Goal: Information Seeking & Learning: Learn about a topic

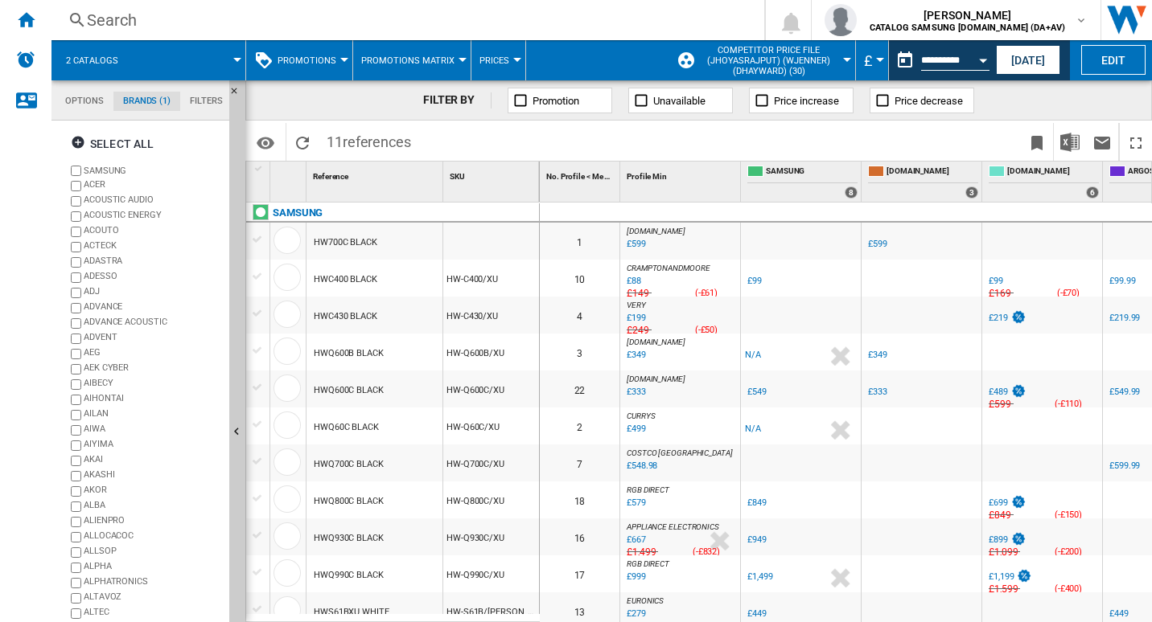
click at [178, 62] on span at bounding box center [189, 60] width 96 height 40
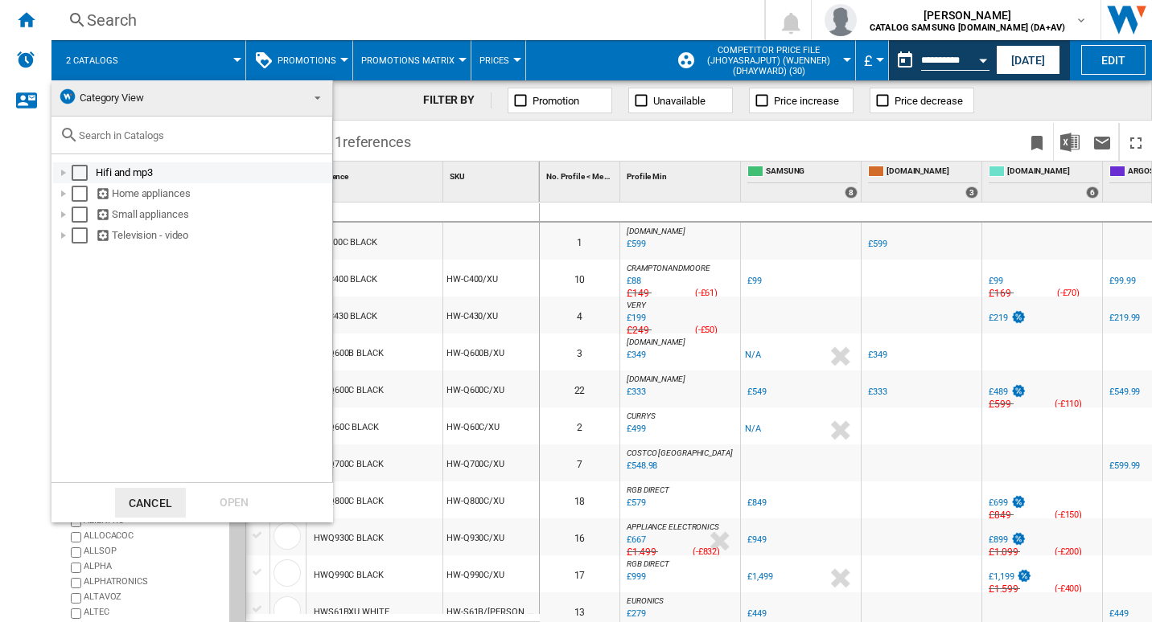
click at [64, 176] on div at bounding box center [63, 173] width 16 height 16
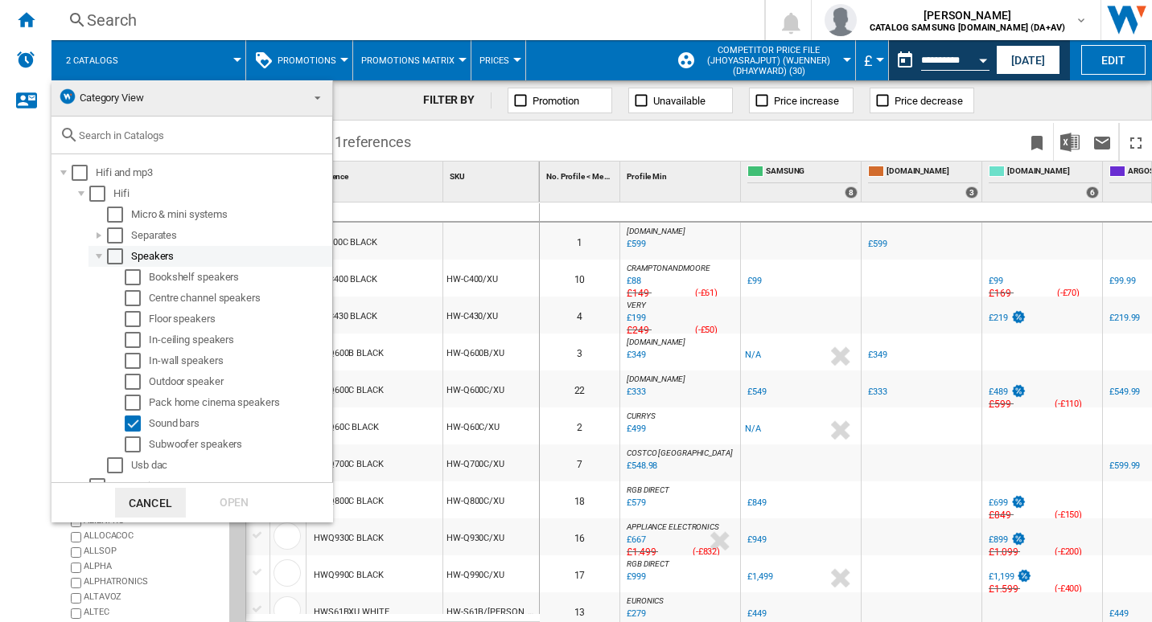
click at [117, 256] on div "Select" at bounding box center [115, 256] width 16 height 16
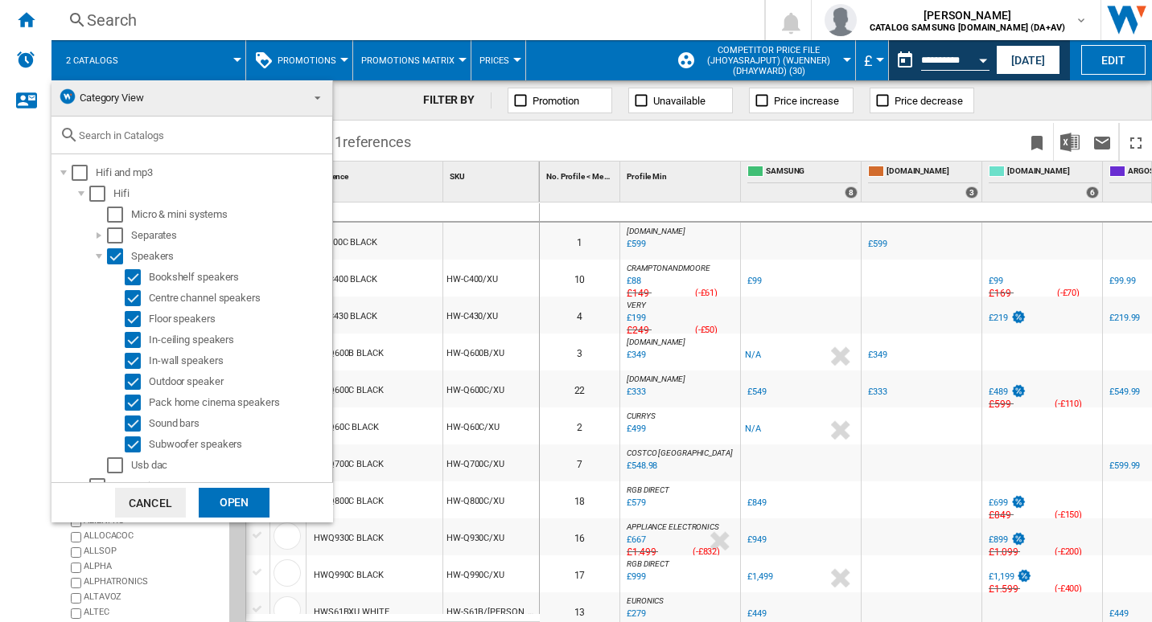
click at [236, 507] on div "Open" at bounding box center [234, 503] width 71 height 30
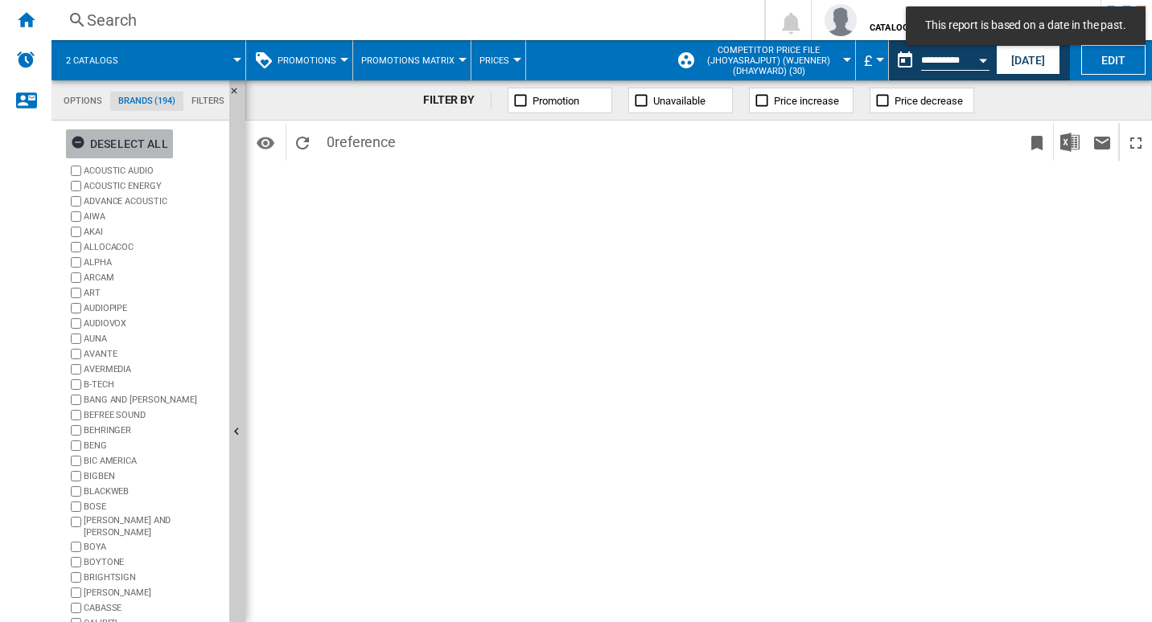
click at [69, 135] on button "Deselect all" at bounding box center [119, 143] width 107 height 29
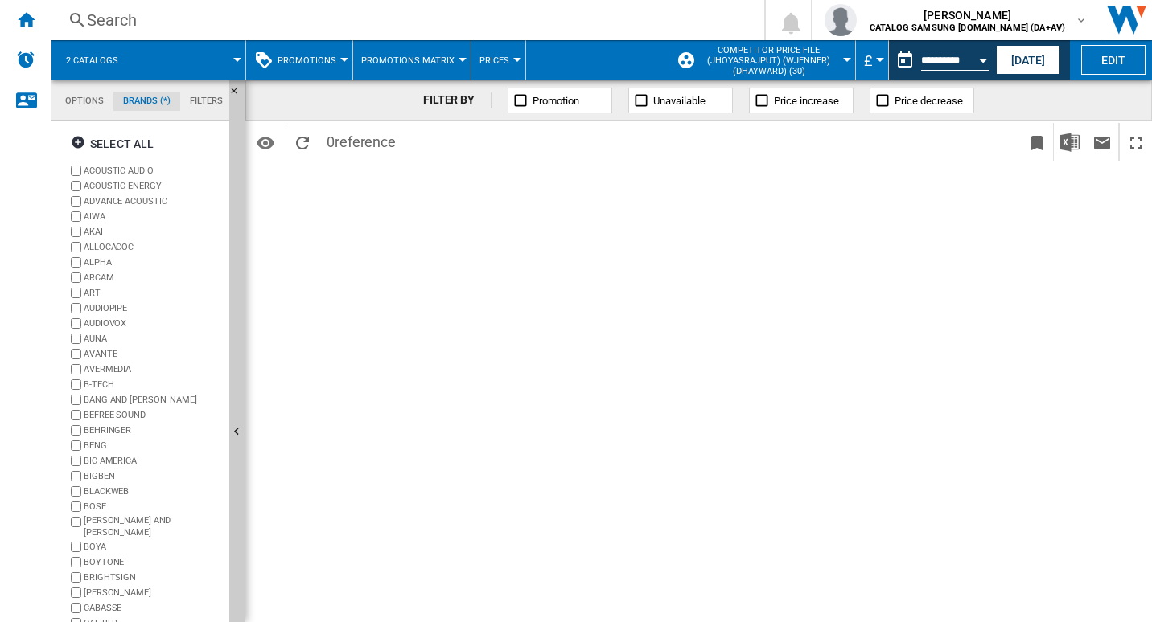
scroll to position [26, 0]
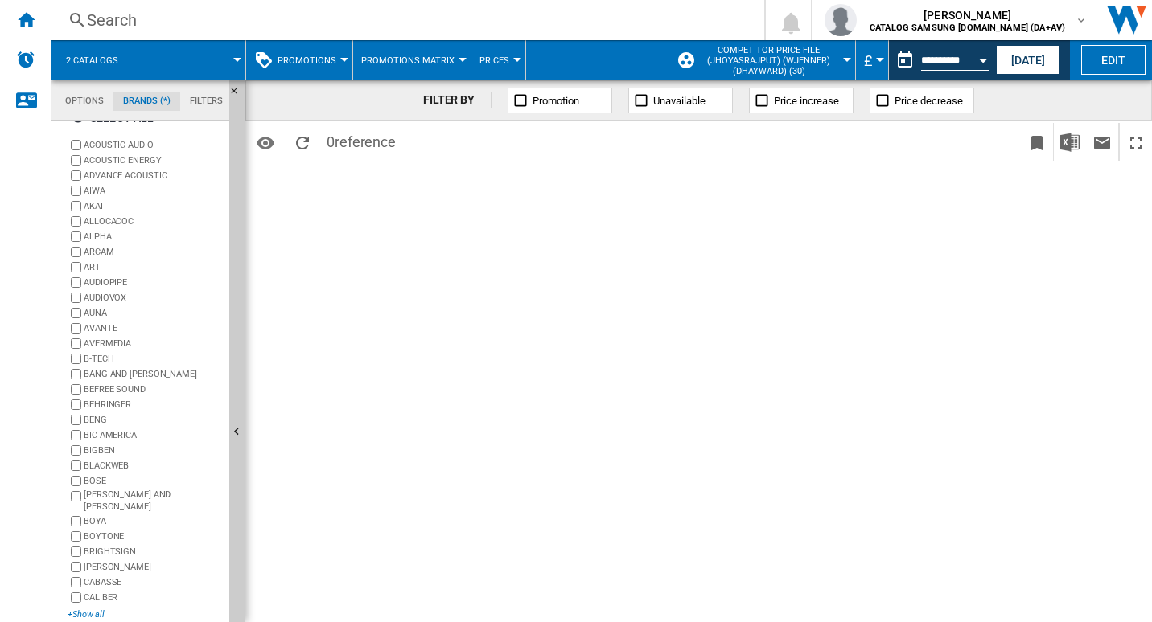
click at [88, 610] on div "+Show all" at bounding box center [145, 615] width 155 height 12
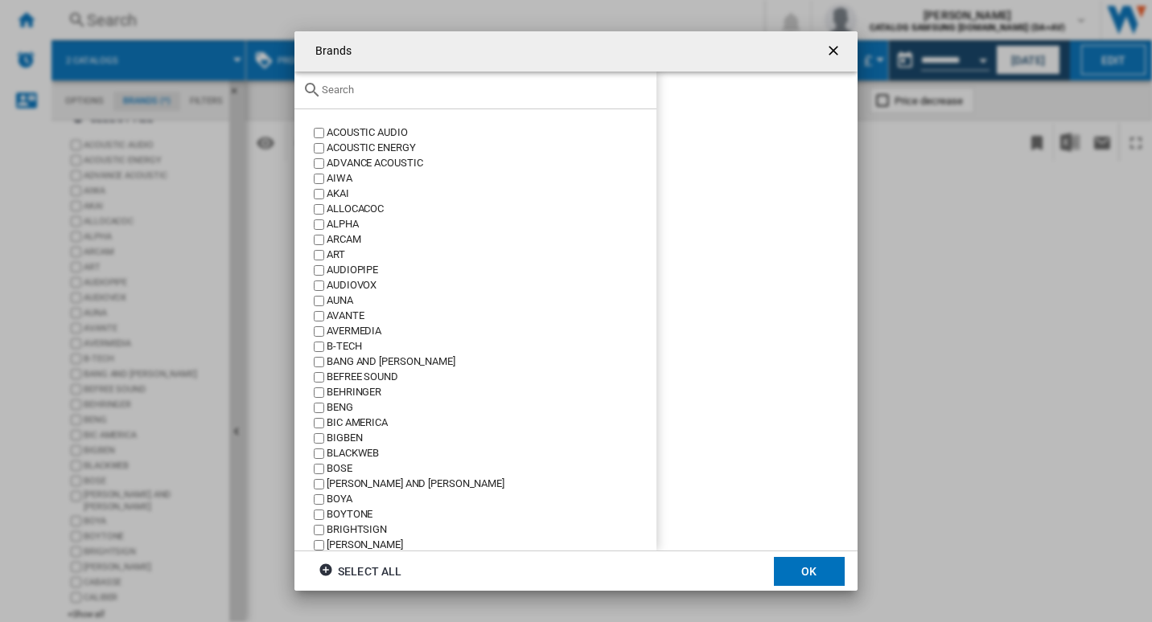
click at [372, 92] on input "Brands ACOUSTIC ..." at bounding box center [485, 90] width 326 height 12
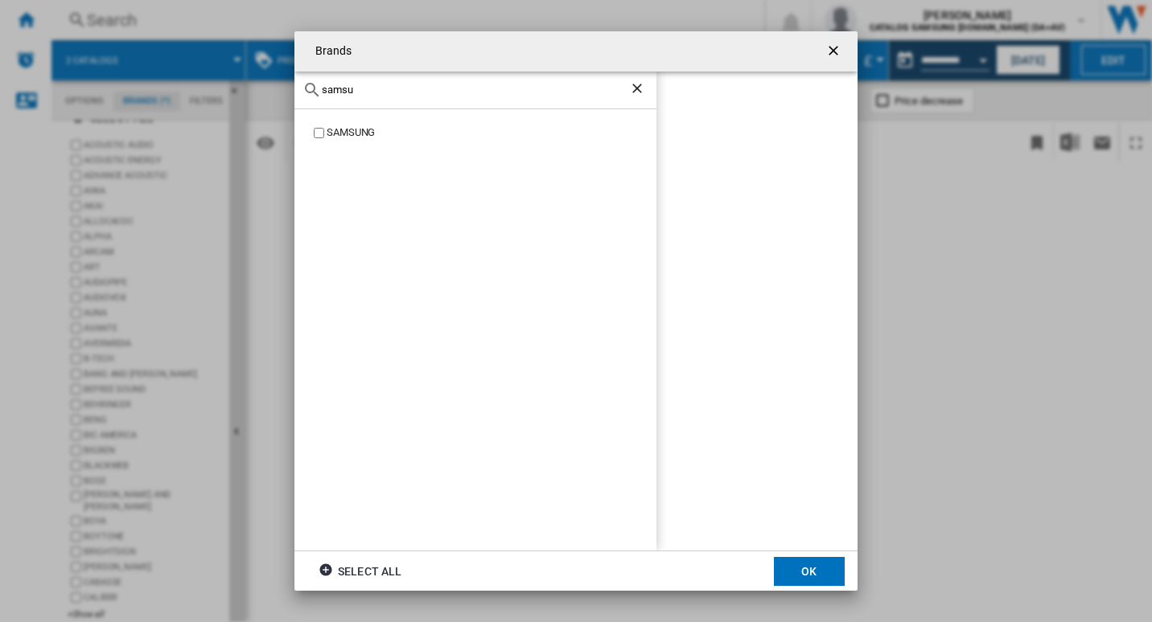
type input "samsu"
click at [343, 118] on div "SAMSUNG" at bounding box center [475, 330] width 362 height 442
click at [345, 122] on div "SAMSUNG" at bounding box center [475, 330] width 362 height 442
click at [343, 127] on div "SAMSUNG" at bounding box center [491, 132] width 330 height 15
click at [847, 558] on md-dialog-actions "Select all OK" at bounding box center [575, 571] width 563 height 40
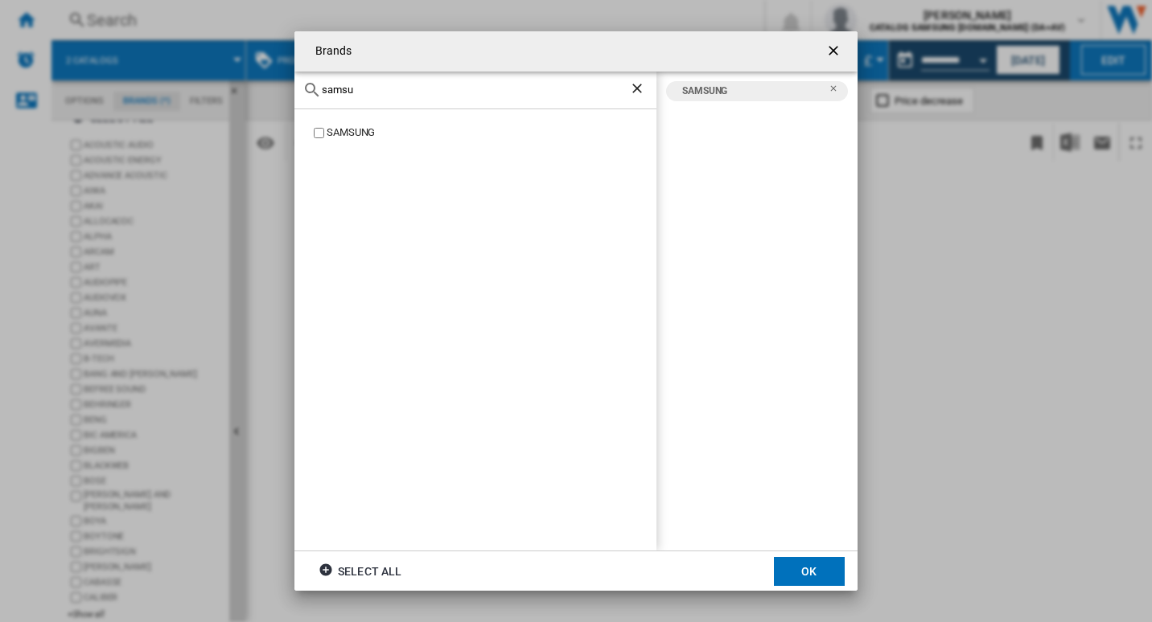
click at [830, 563] on button "OK" at bounding box center [809, 571] width 71 height 29
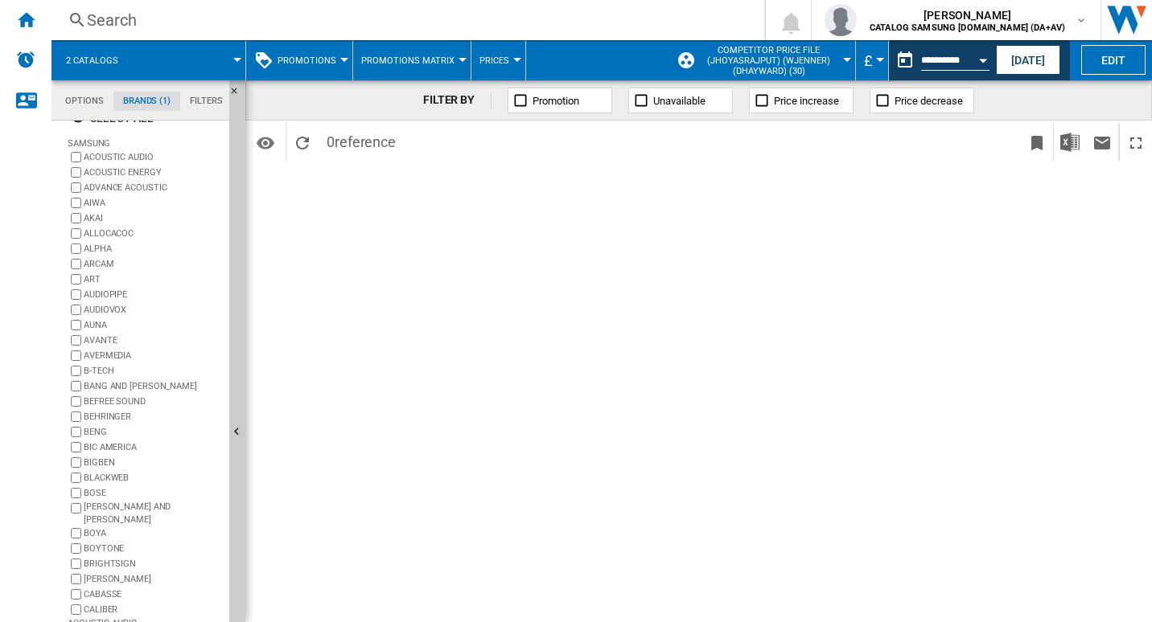
scroll to position [0, 0]
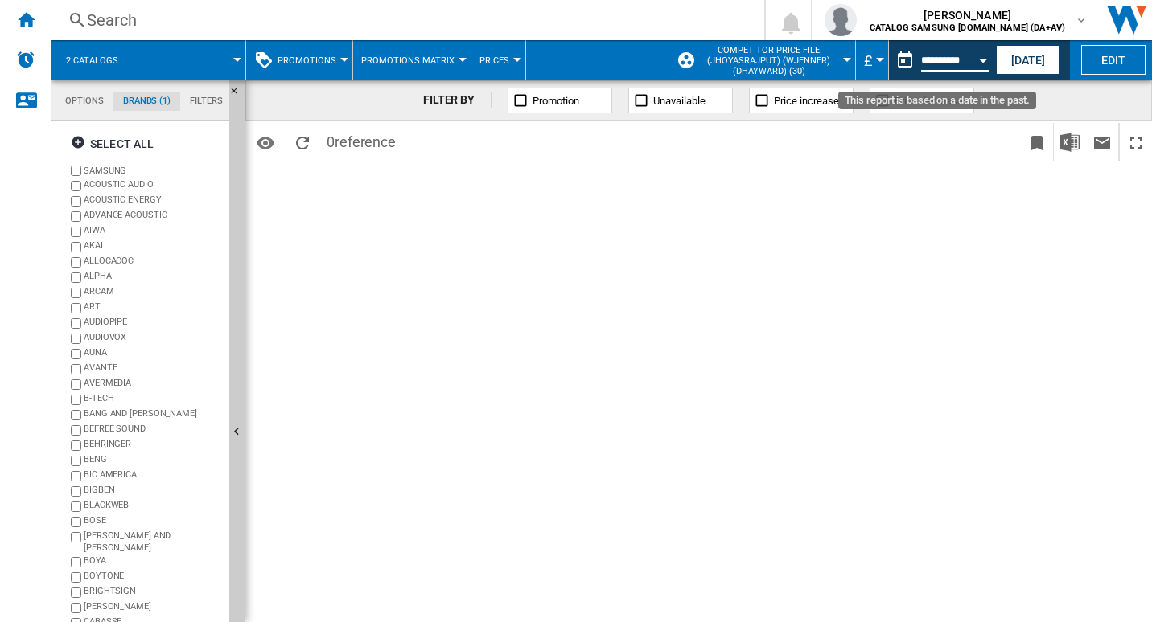
click at [962, 64] on input "**********" at bounding box center [955, 62] width 68 height 14
click at [983, 64] on button "Open calendar" at bounding box center [982, 57] width 29 height 29
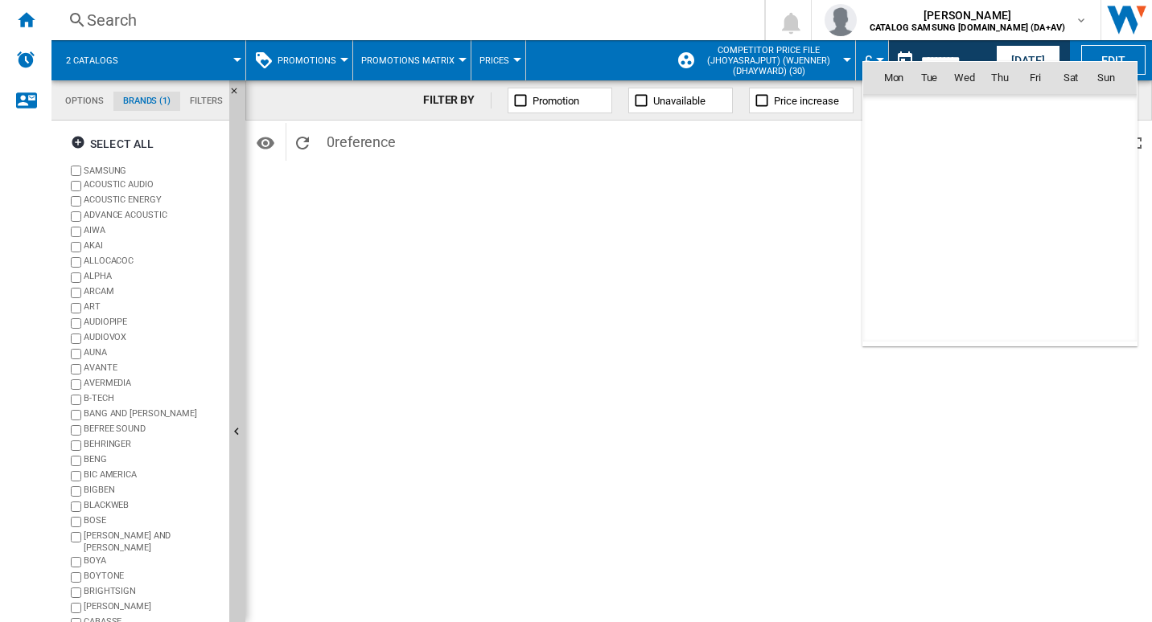
scroll to position [3410, 0]
click at [1037, 62] on th "Fri" at bounding box center [1034, 78] width 35 height 32
click at [1045, 50] on div at bounding box center [576, 311] width 1152 height 622
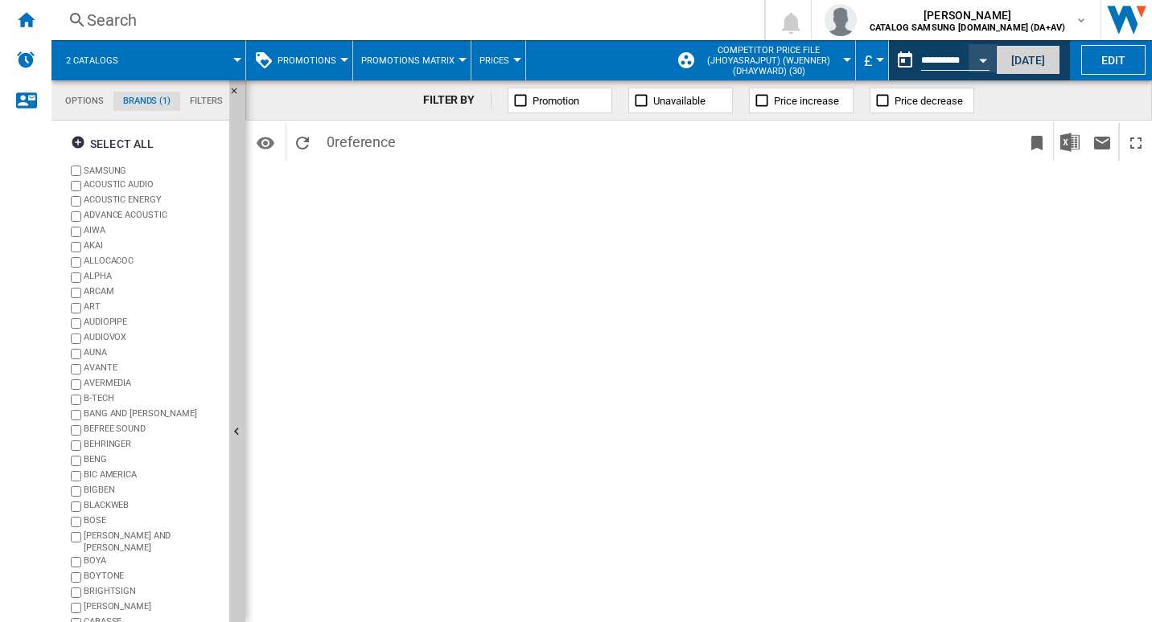
click at [1043, 55] on button "[DATE]" at bounding box center [1028, 60] width 64 height 30
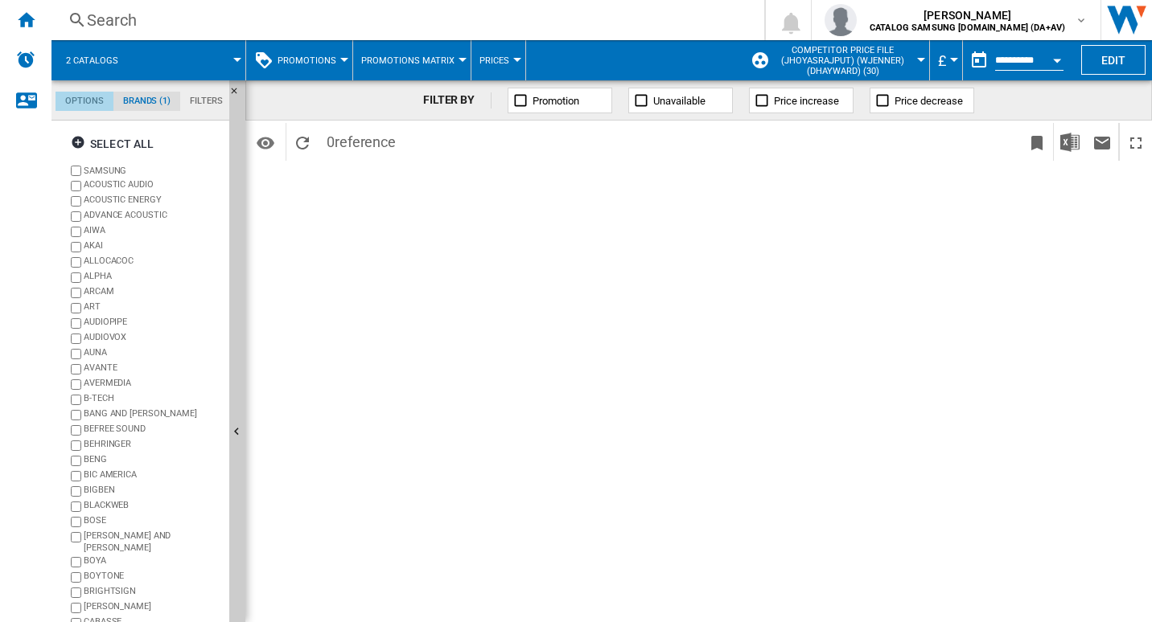
click at [95, 105] on md-tab-item "Options" at bounding box center [84, 101] width 58 height 19
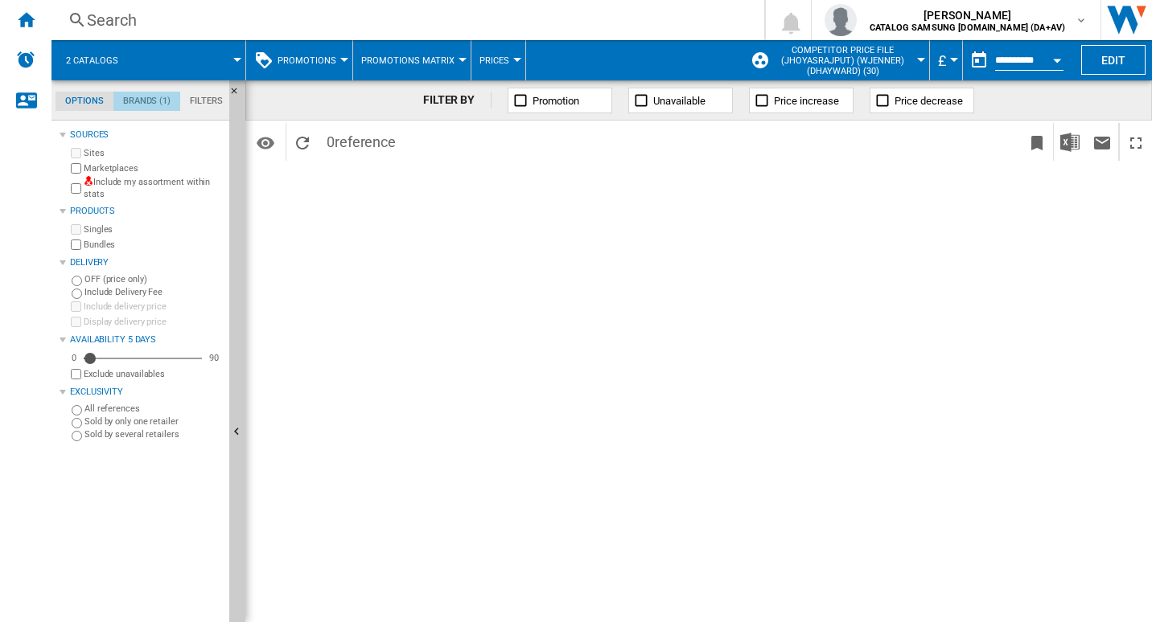
click at [155, 103] on md-tab-item "Brands (1)" at bounding box center [146, 101] width 67 height 19
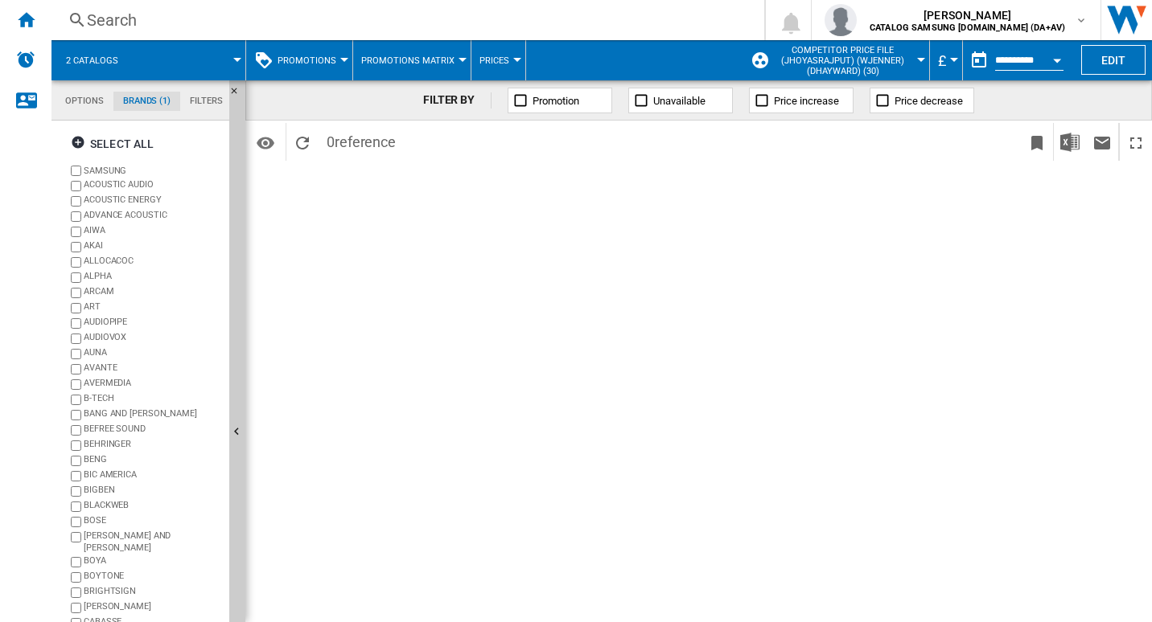
scroll to position [61, 0]
click at [190, 59] on span at bounding box center [189, 60] width 96 height 40
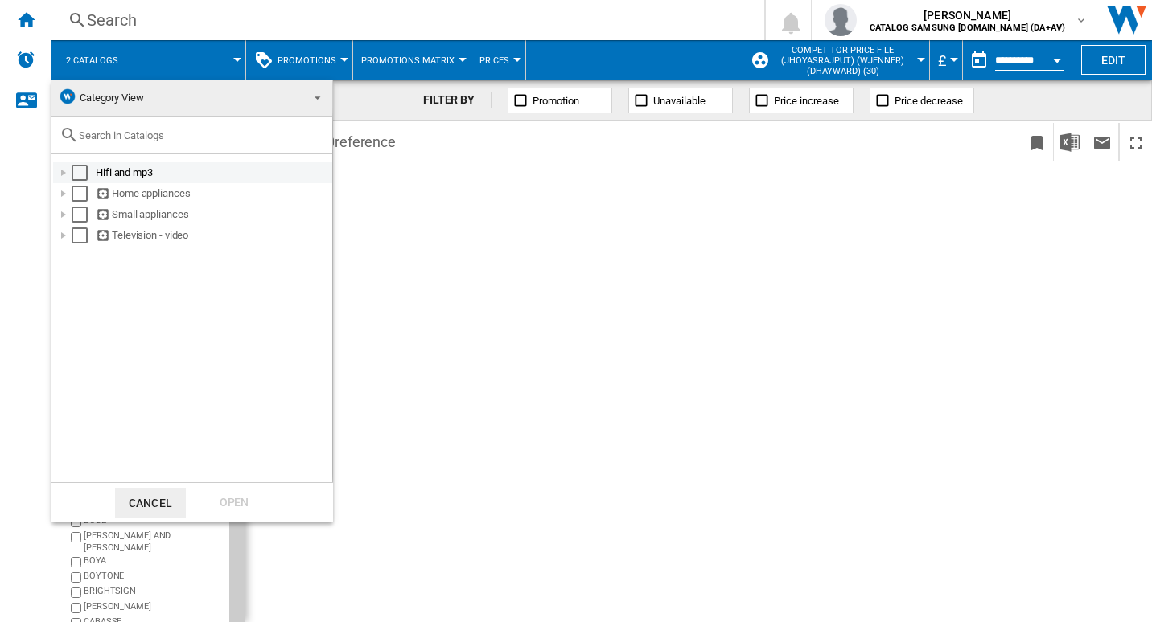
click at [61, 173] on div at bounding box center [63, 173] width 16 height 16
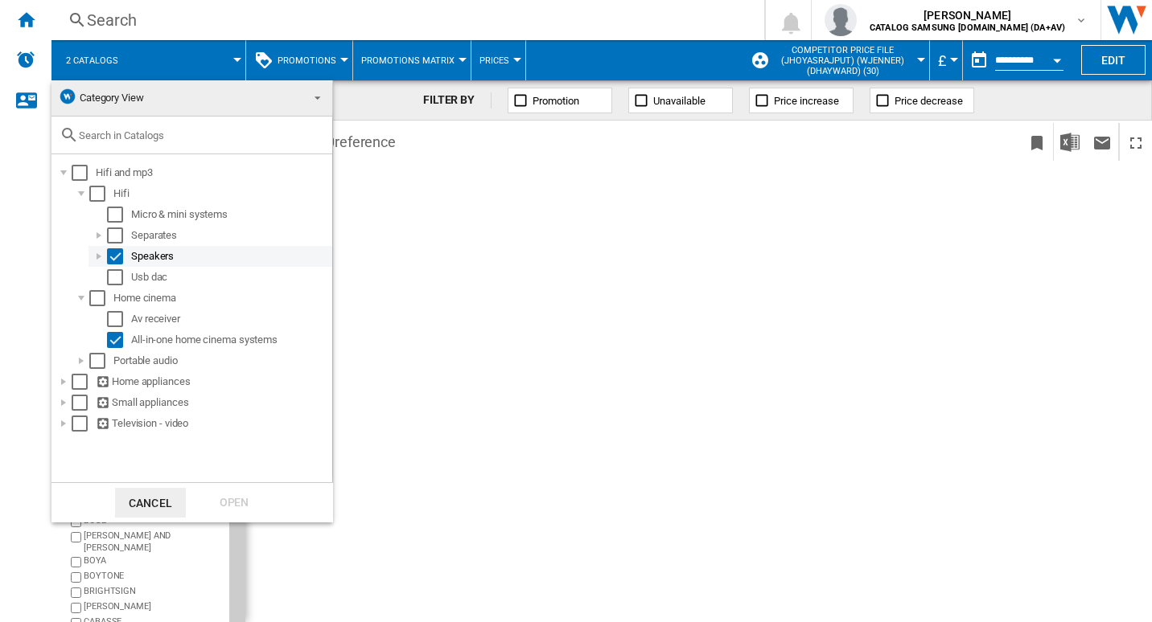
click at [93, 257] on div at bounding box center [99, 256] width 16 height 16
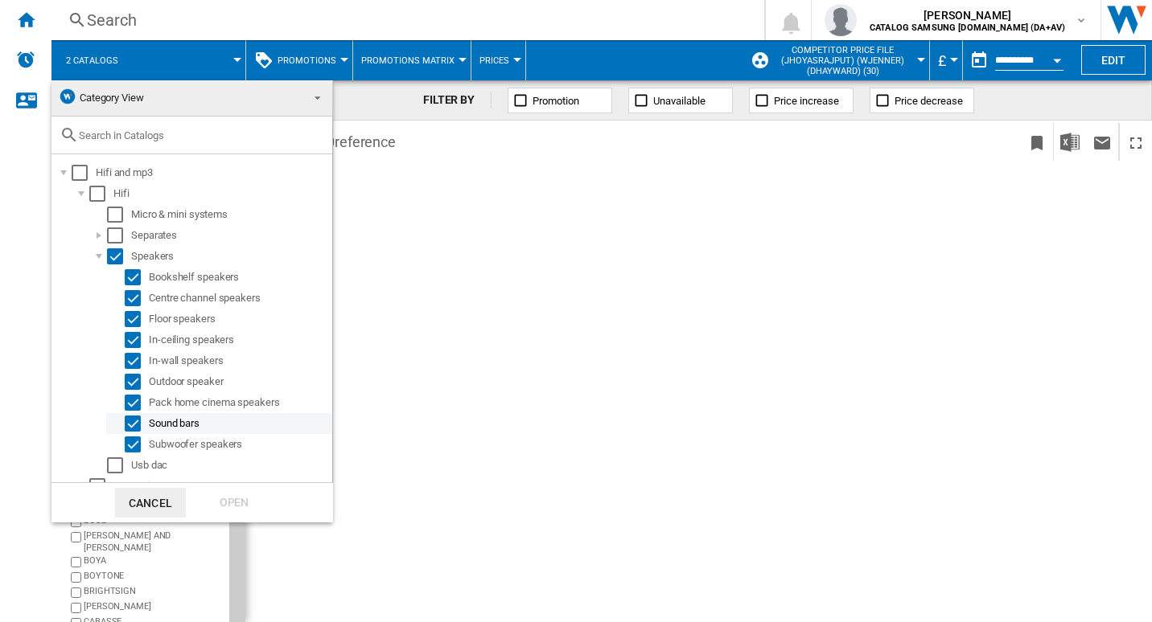
click at [139, 420] on div "Select" at bounding box center [133, 424] width 16 height 16
click at [143, 420] on md-checkbox "Select" at bounding box center [137, 424] width 24 height 16
click at [142, 400] on md-checkbox "Select" at bounding box center [137, 403] width 24 height 16
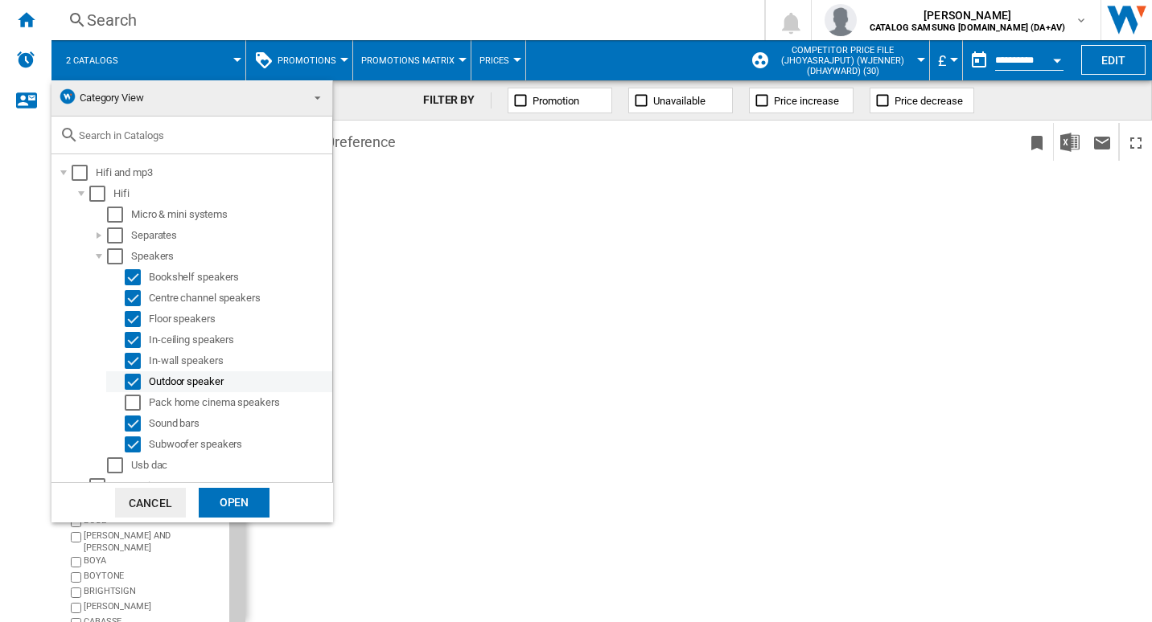
click at [137, 380] on div "Select" at bounding box center [133, 382] width 16 height 16
click at [133, 353] on div "Select" at bounding box center [133, 361] width 16 height 16
click at [131, 340] on div "Select" at bounding box center [133, 340] width 16 height 16
click at [129, 321] on div "Select" at bounding box center [133, 319] width 16 height 16
click at [129, 299] on div "Select" at bounding box center [133, 298] width 16 height 16
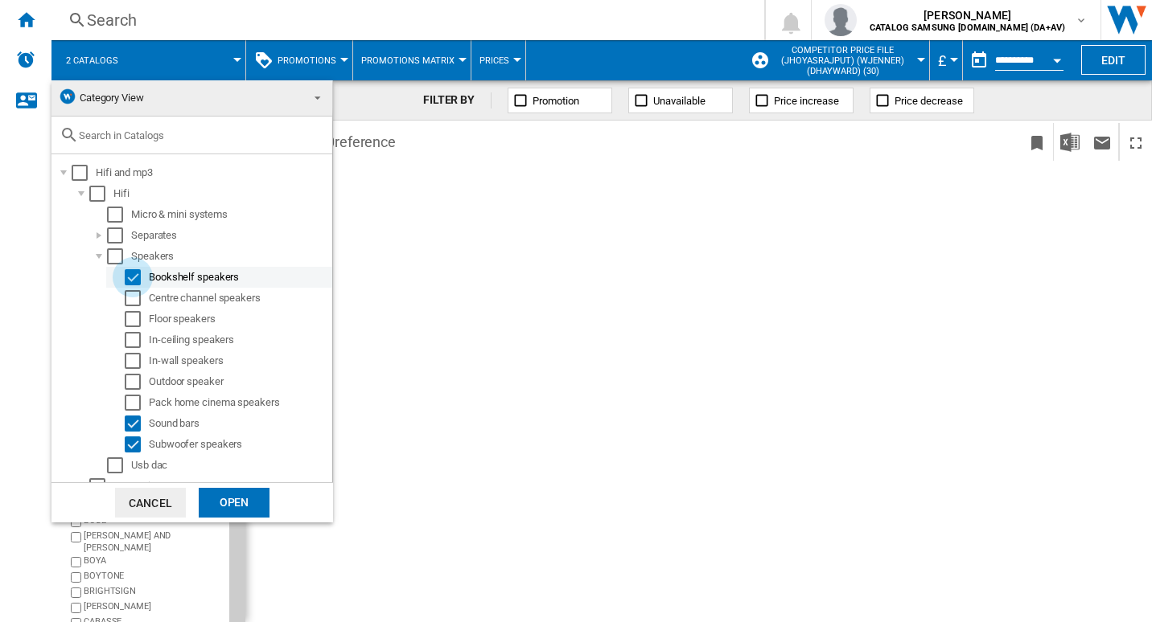
click at [129, 282] on div "Select" at bounding box center [133, 277] width 16 height 16
click at [128, 442] on div "Select" at bounding box center [133, 445] width 16 height 16
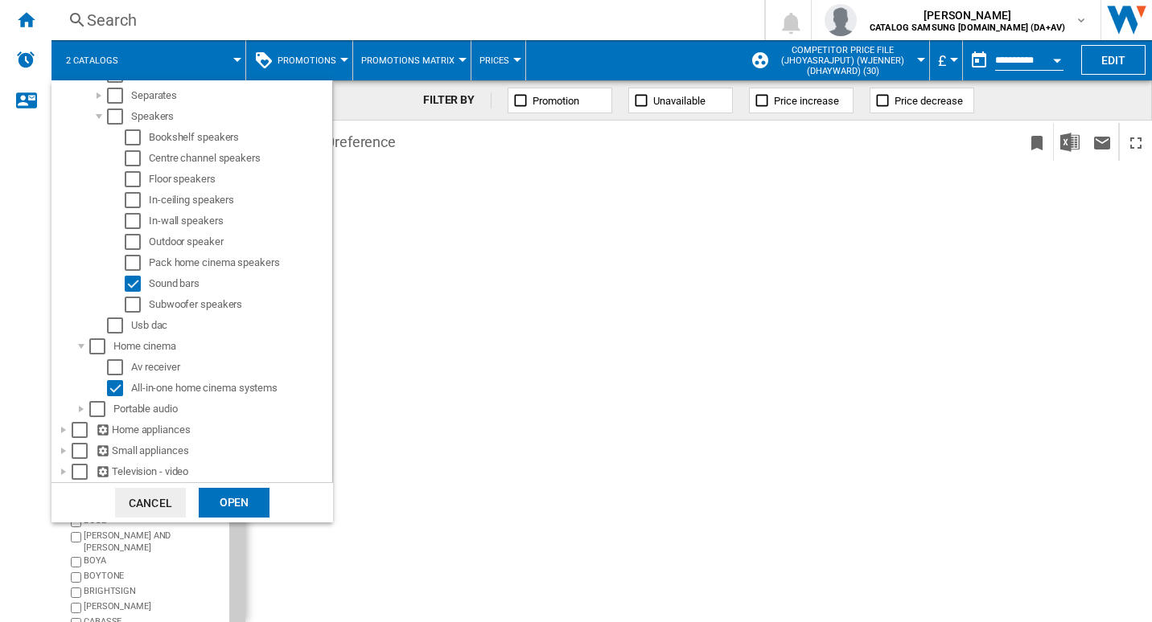
click at [249, 507] on div "Open" at bounding box center [234, 503] width 71 height 30
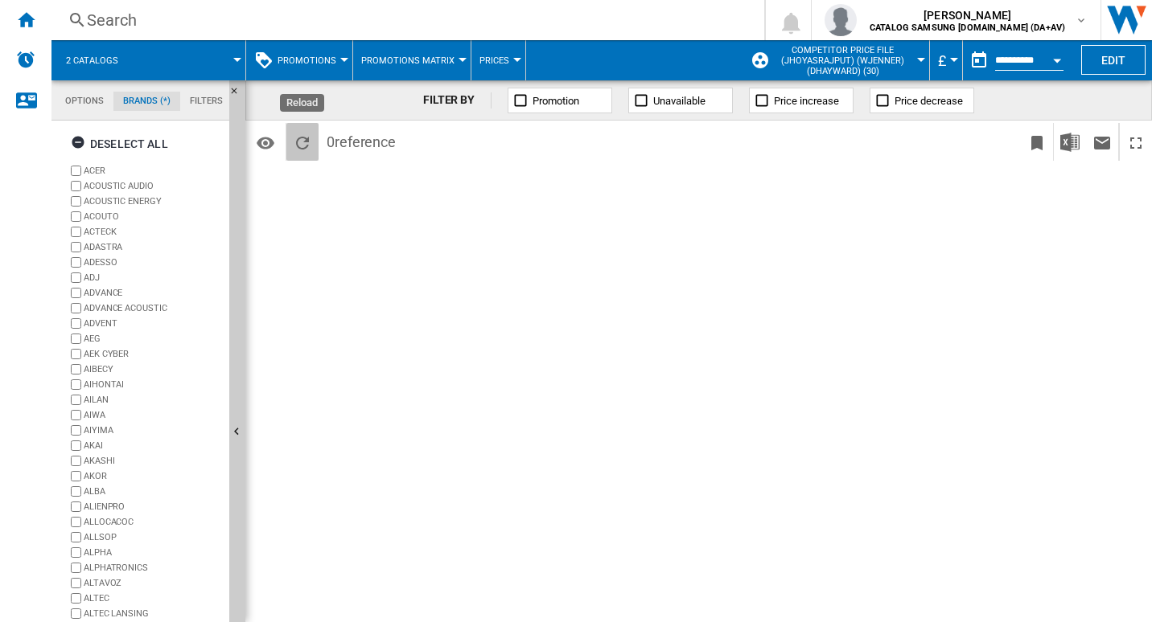
click at [296, 150] on ng-md-icon "Reload" at bounding box center [302, 142] width 19 height 19
click at [85, 148] on ng-md-icon "button" at bounding box center [80, 144] width 19 height 19
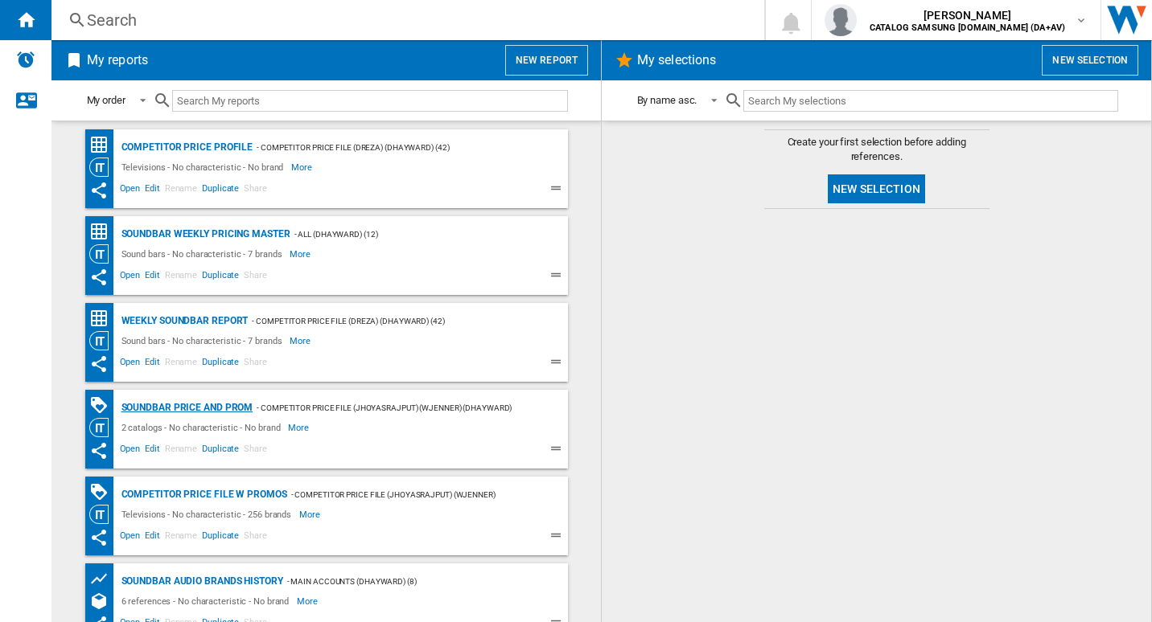
click at [209, 403] on div "Soundbar Price and Prom" at bounding box center [185, 408] width 136 height 20
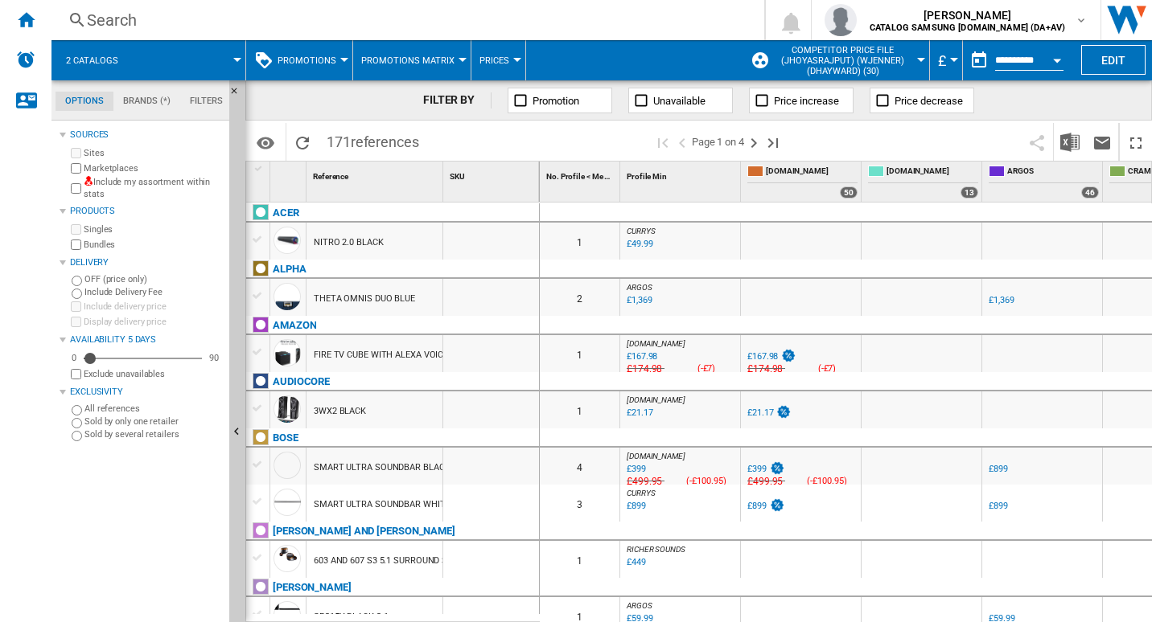
click at [148, 88] on md-tabs-canvas "Options Brands (*) Filters Options Brands (*) Filters" at bounding box center [147, 100] width 193 height 40
click at [151, 105] on md-tab-item "Brands (*)" at bounding box center [146, 101] width 67 height 19
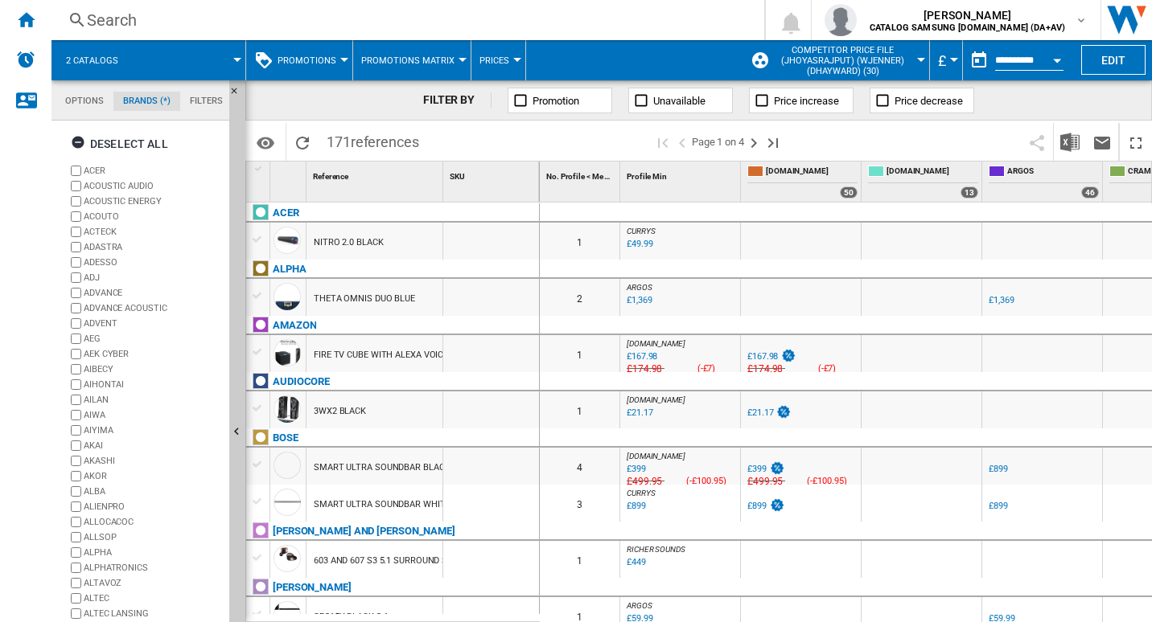
scroll to position [26, 0]
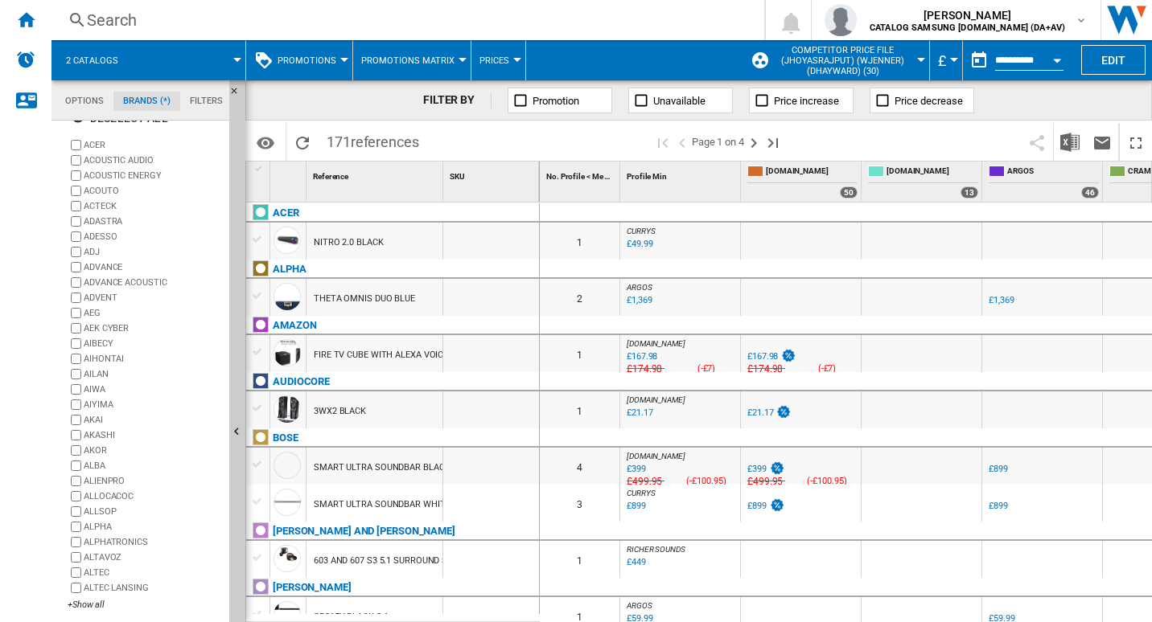
click at [87, 611] on div "ACER ACOUSTIC AUDIO ACOUSTIC ENERGY ACOUTO ACTECK ADASTRA ADESSO ADJ ADVANCE AD…" at bounding box center [145, 376] width 155 height 477
click at [88, 610] on div "+Show all" at bounding box center [145, 605] width 155 height 12
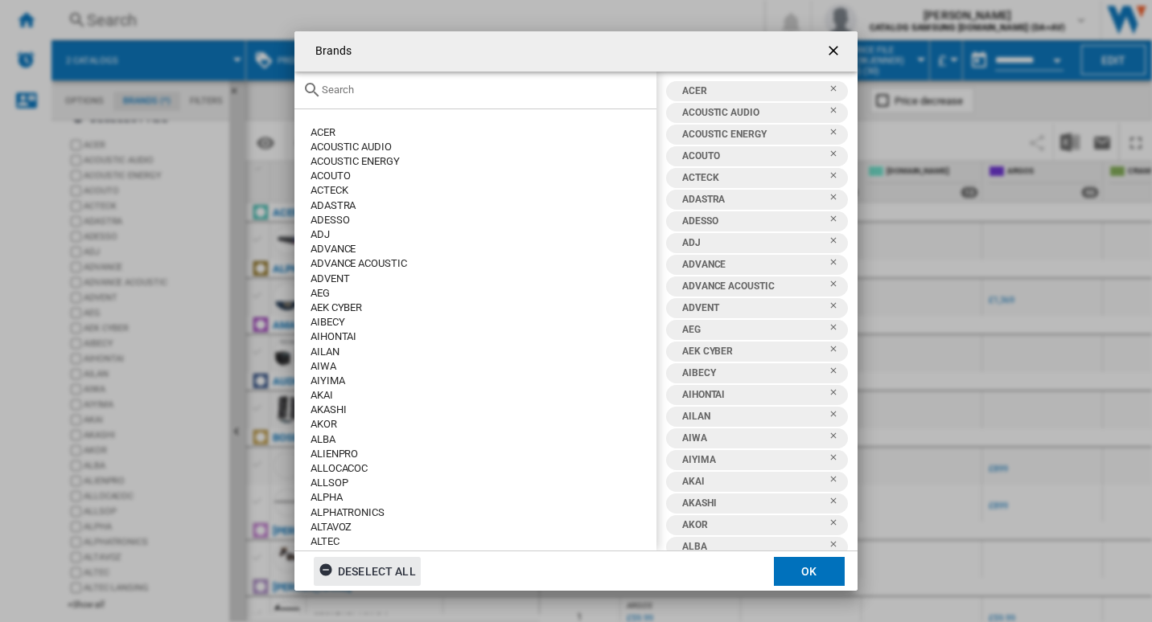
click at [383, 573] on div "Deselect all" at bounding box center [366, 571] width 97 height 29
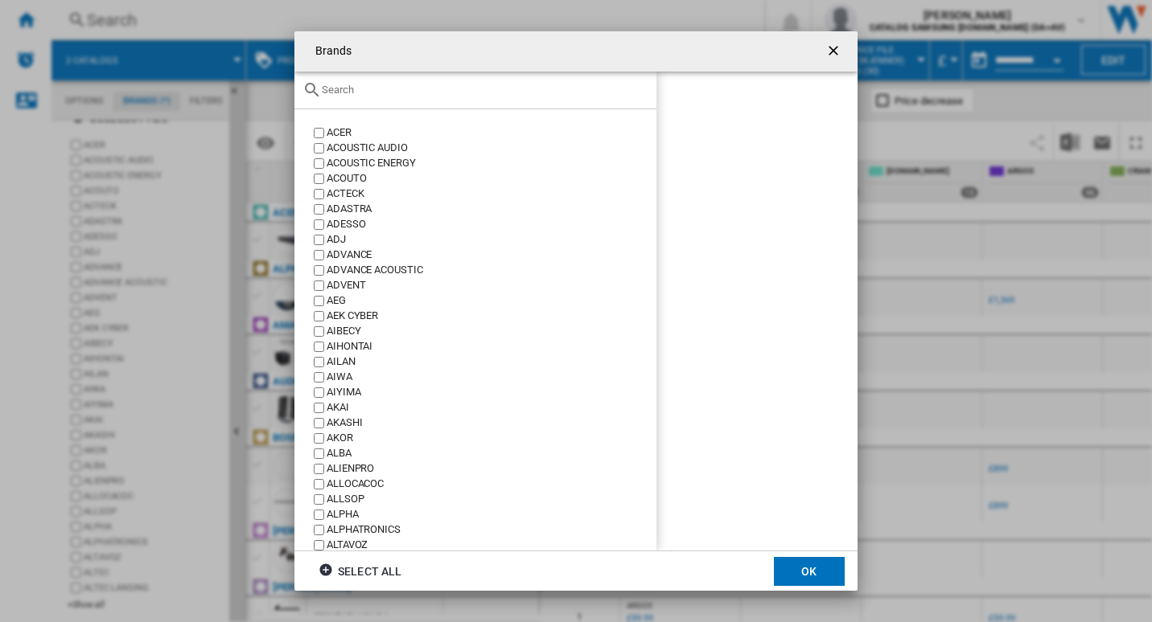
click at [372, 94] on input "text" at bounding box center [485, 90] width 326 height 12
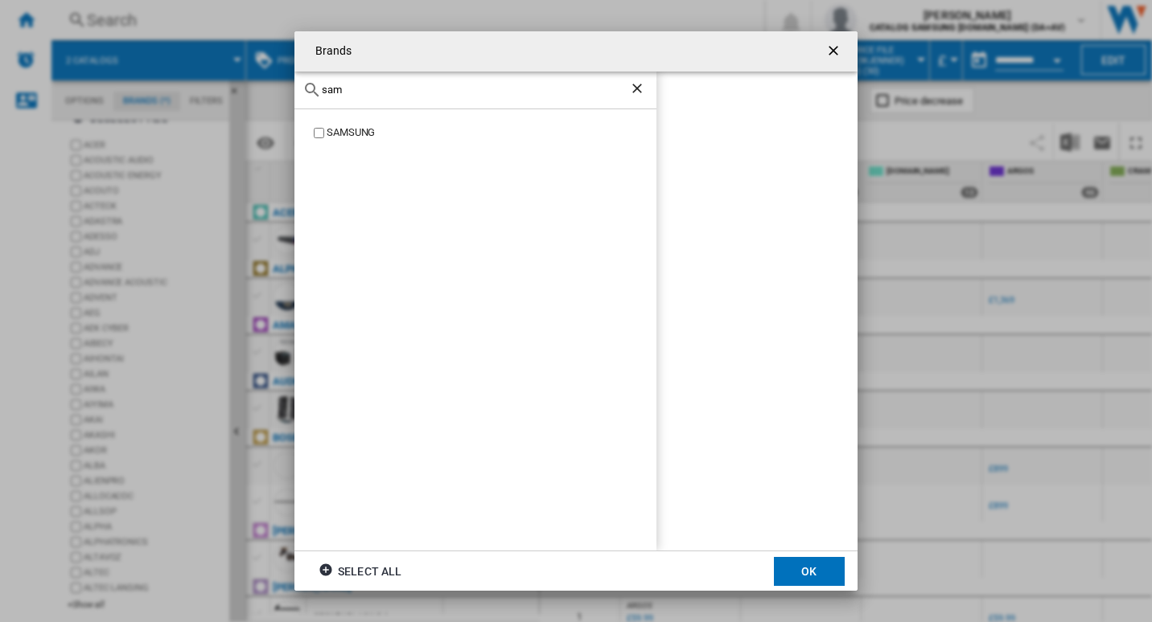
type input "sam"
click at [356, 126] on div "SAMSUNG" at bounding box center [491, 132] width 330 height 15
click at [830, 579] on button "OK" at bounding box center [809, 571] width 71 height 29
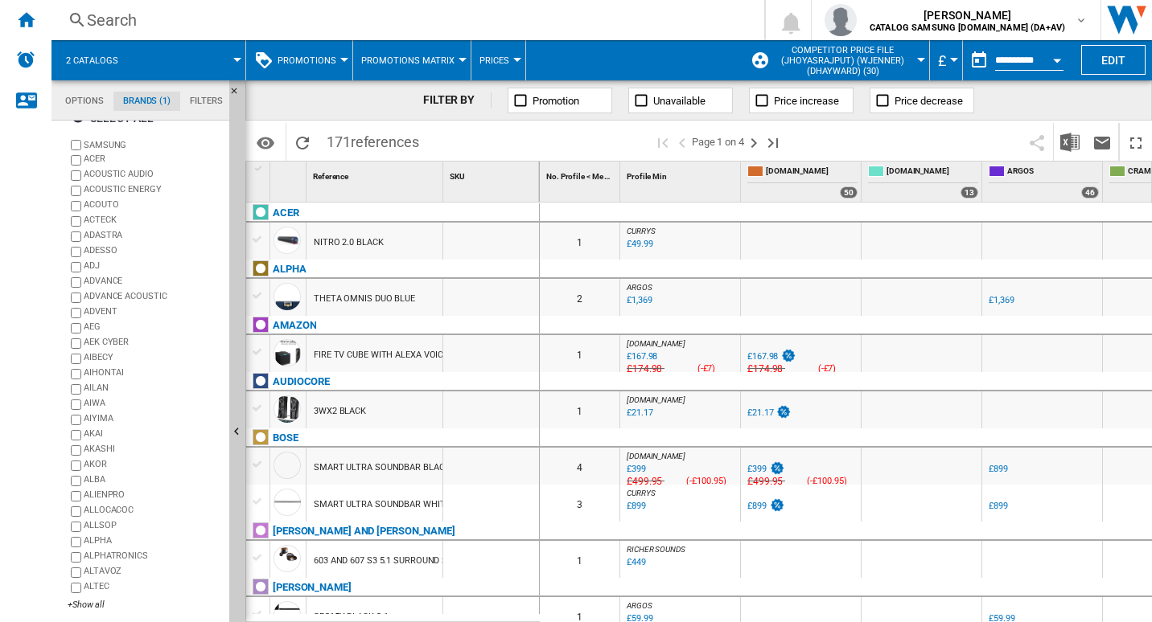
scroll to position [0, 0]
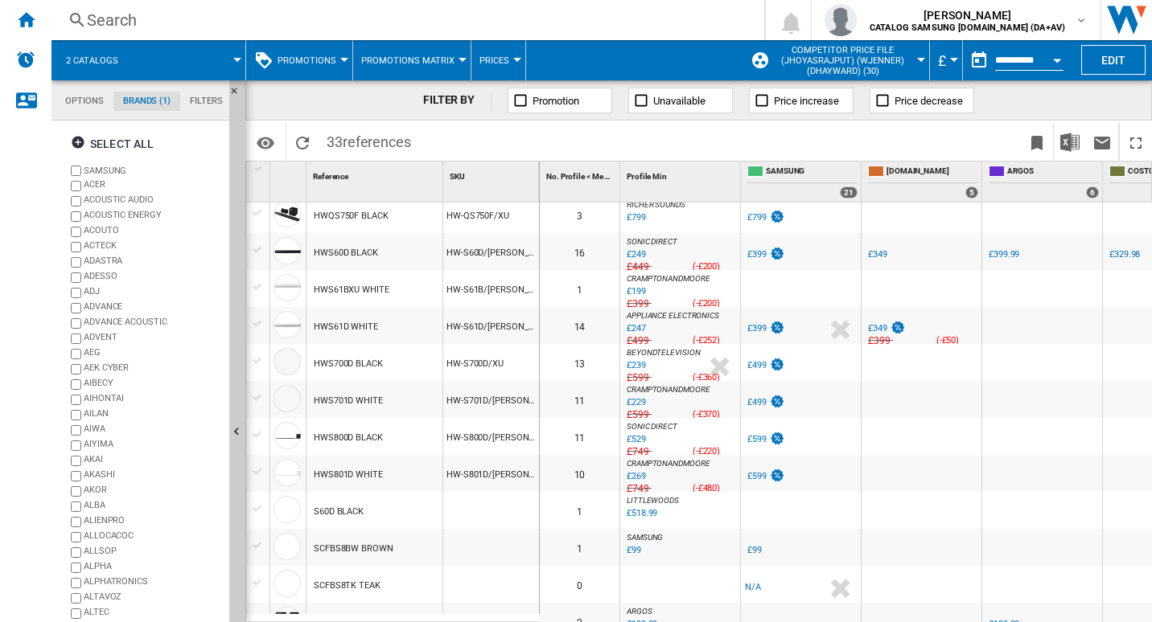
scroll to position [825, 0]
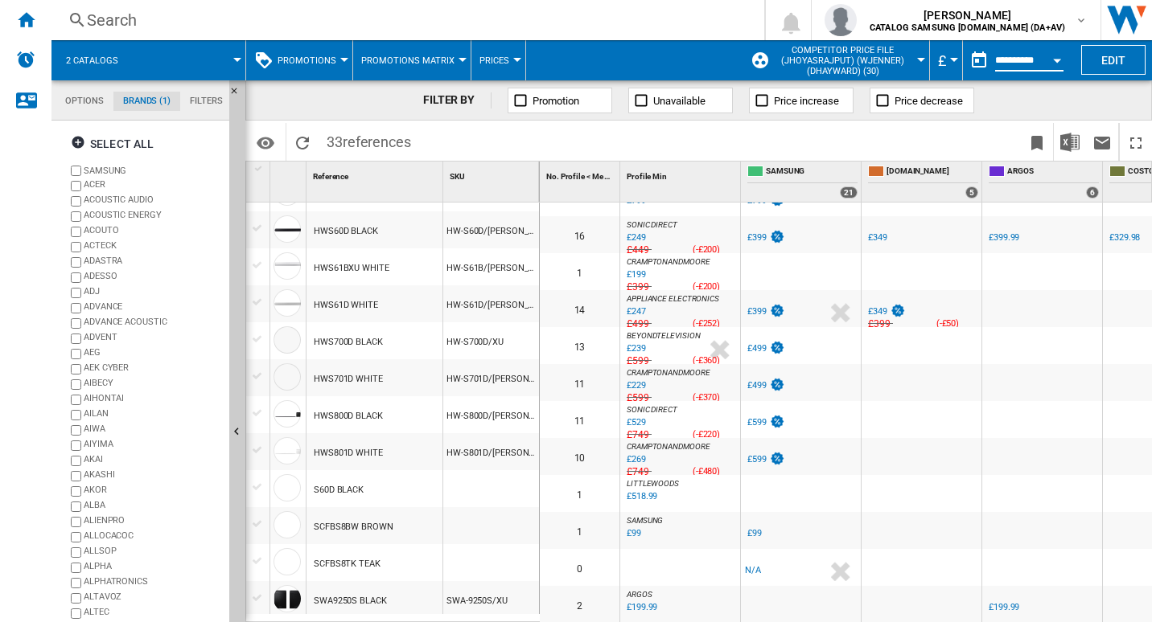
click at [1014, 66] on input "**********" at bounding box center [1029, 62] width 68 height 14
click at [1055, 64] on button "Open calendar" at bounding box center [1056, 57] width 29 height 29
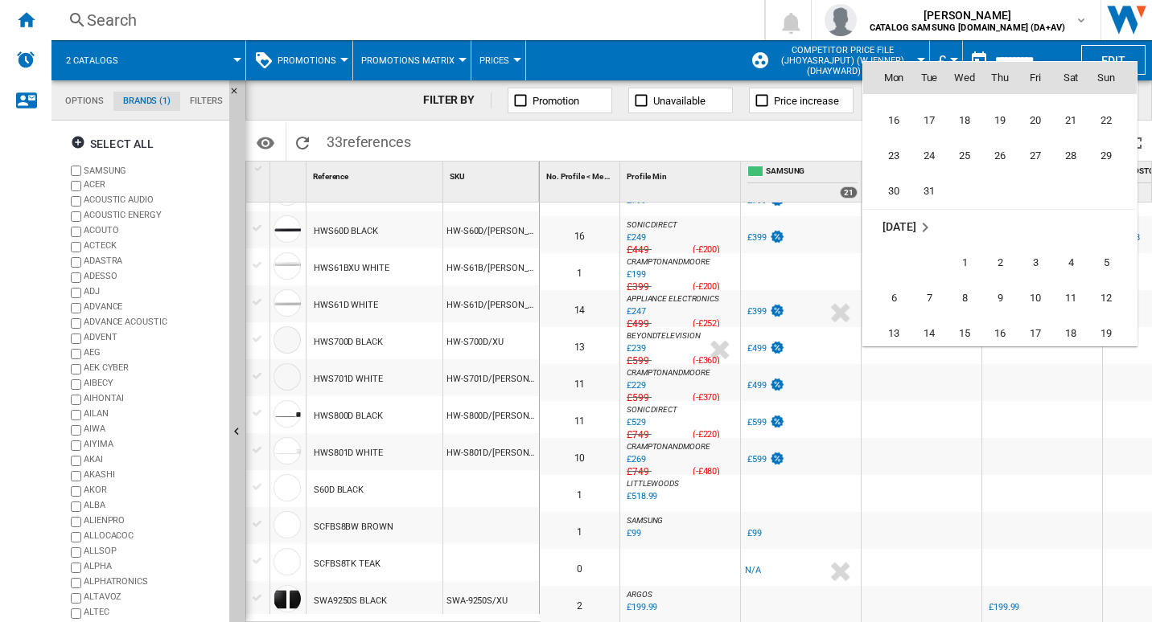
scroll to position [5873, 0]
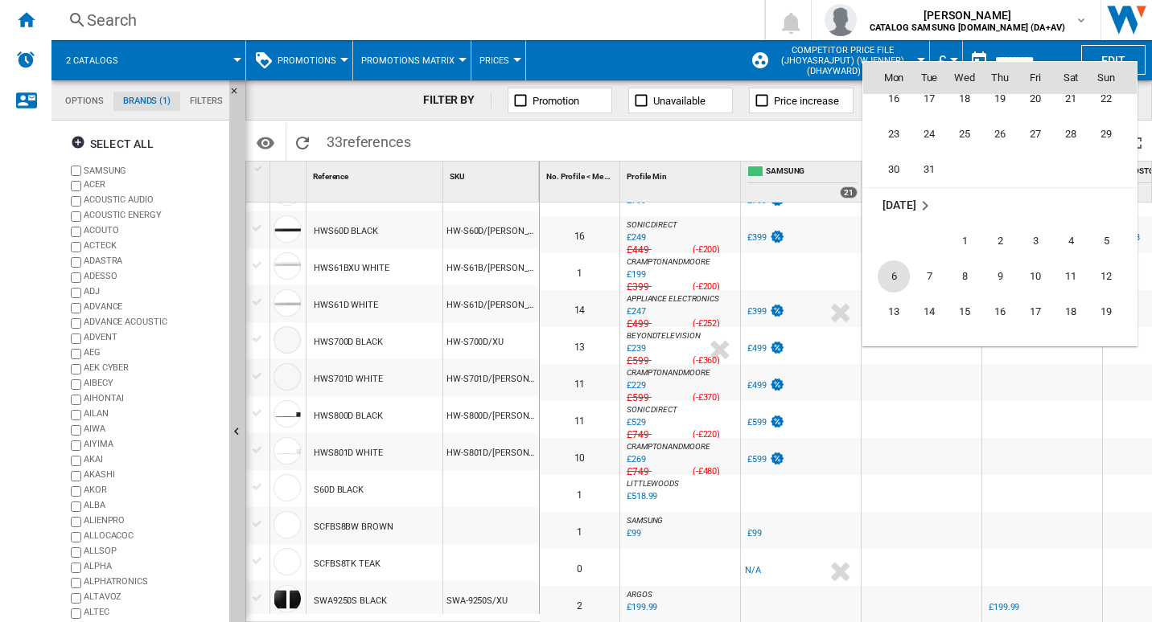
click at [893, 273] on span "6" at bounding box center [893, 277] width 32 height 32
type input "**********"
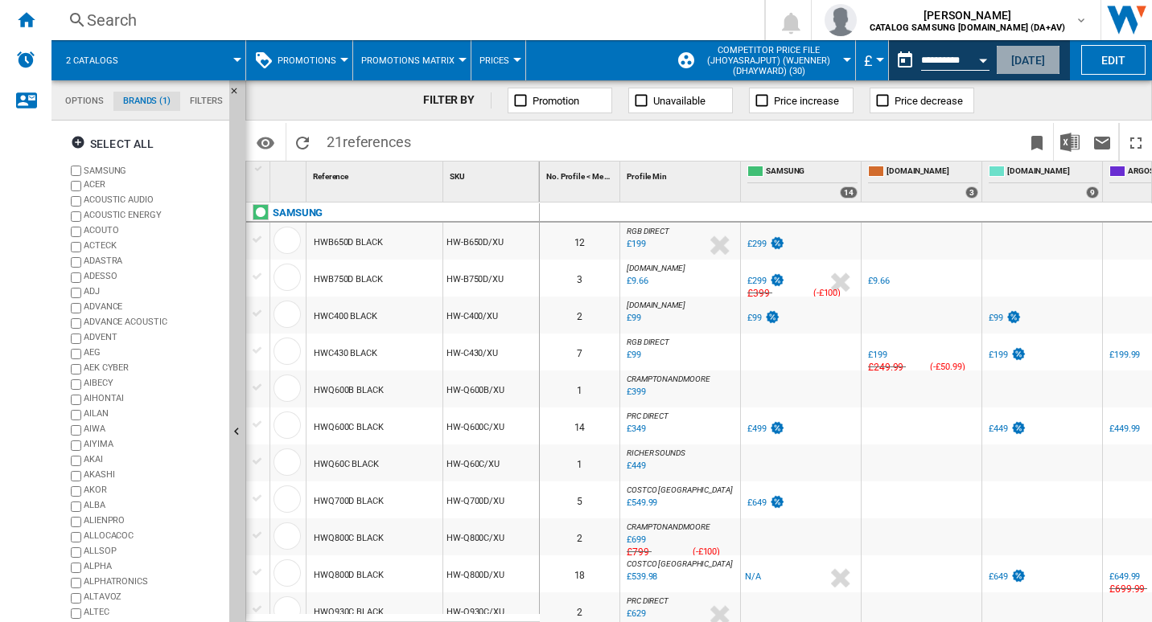
click at [1012, 63] on button "[DATE]" at bounding box center [1028, 60] width 64 height 30
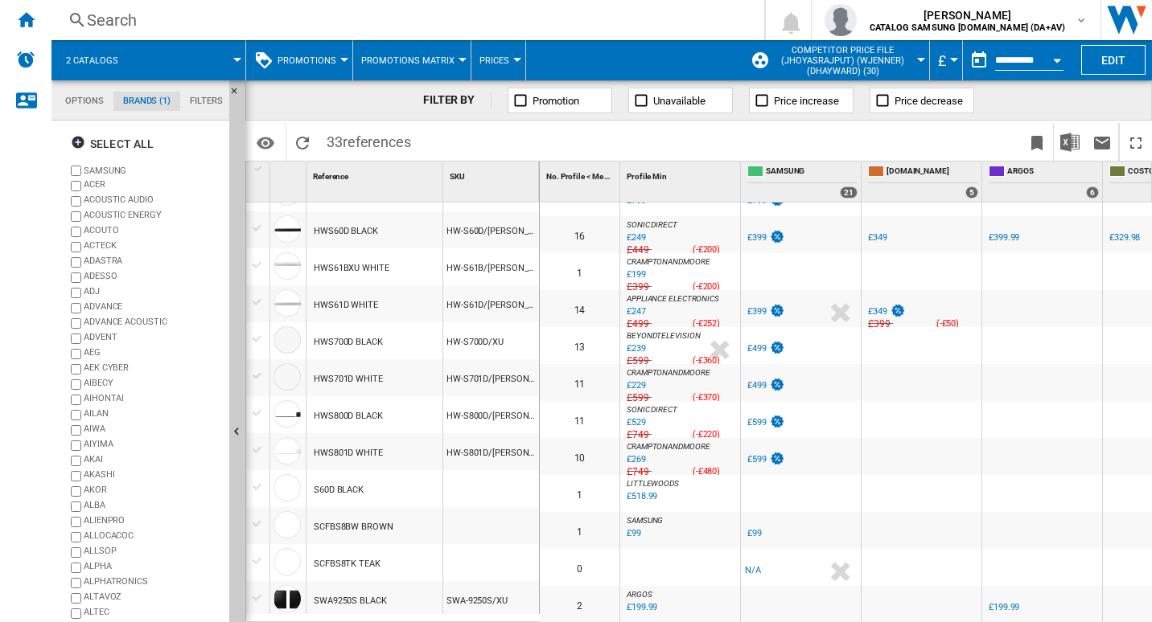
scroll to position [621, 0]
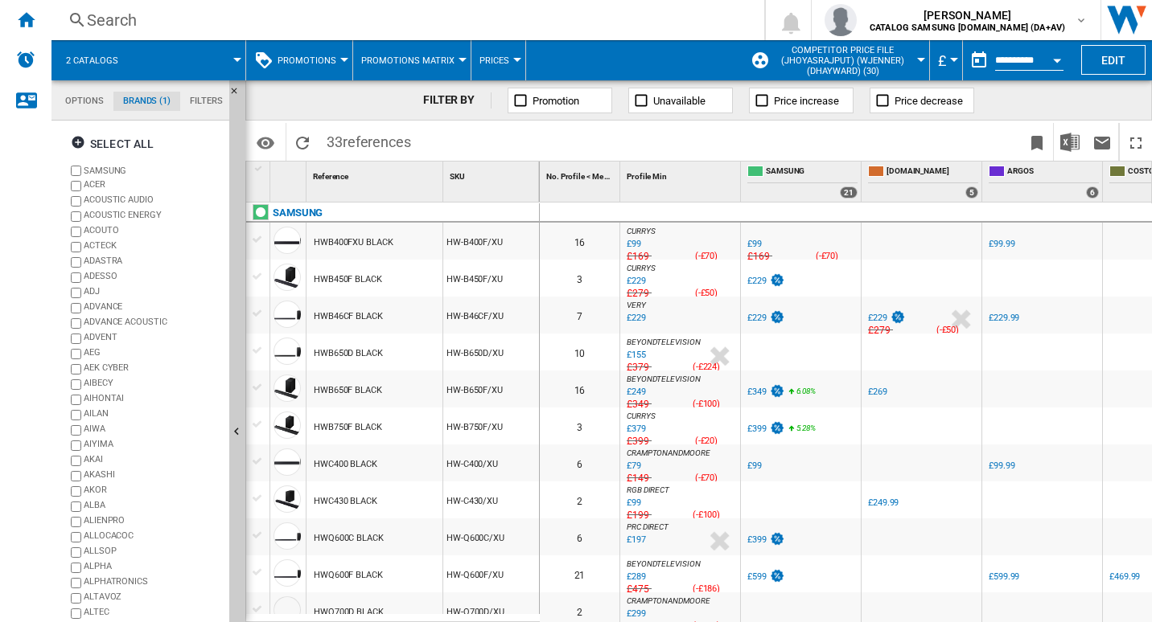
click at [1015, 71] on md-datepicker "**********" at bounding box center [1020, 60] width 115 height 32
click at [1025, 67] on input "**********" at bounding box center [1029, 62] width 68 height 14
click at [1053, 62] on button "Open calendar" at bounding box center [1056, 57] width 29 height 29
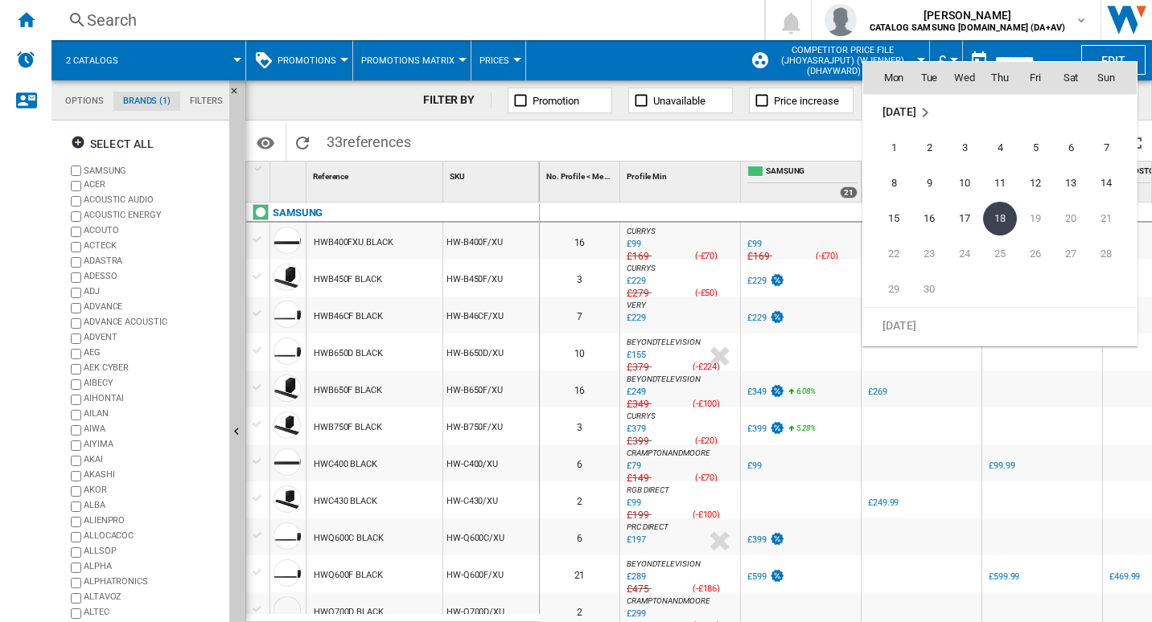
click at [922, 114] on md-icon "September 2025" at bounding box center [924, 112] width 19 height 19
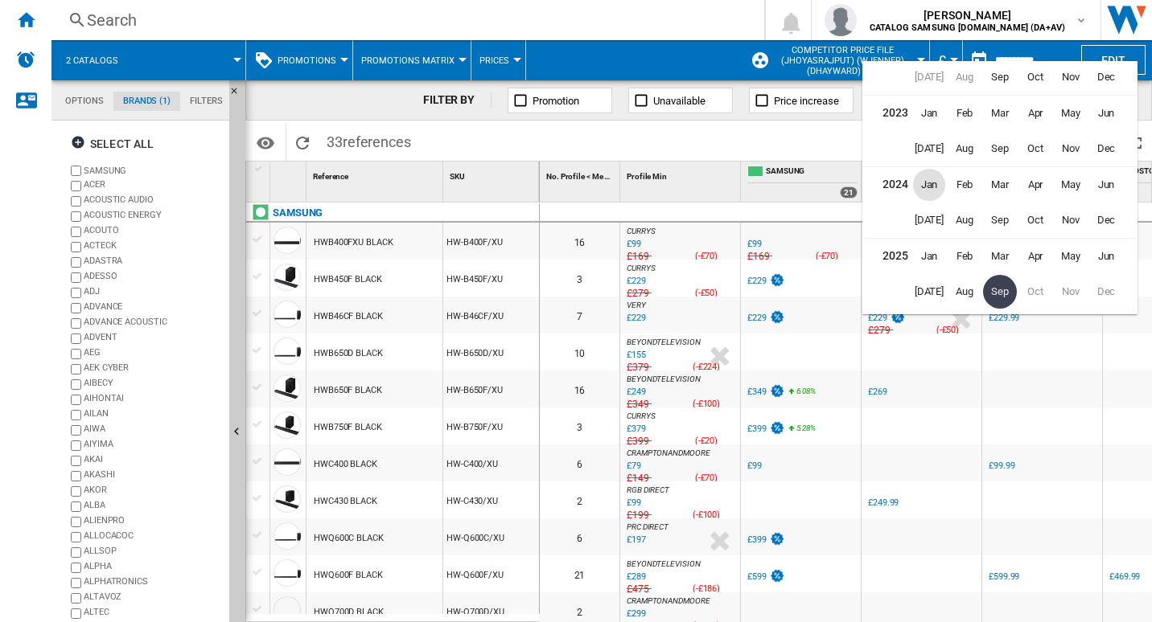
click at [932, 185] on span "Jan" at bounding box center [929, 185] width 32 height 32
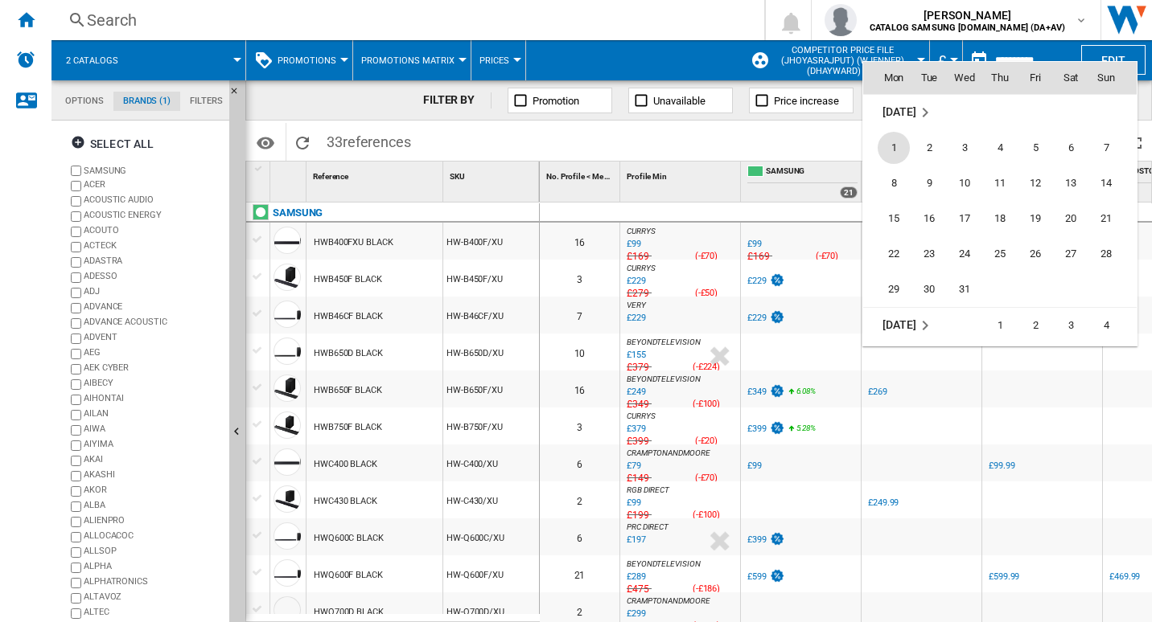
click at [900, 159] on span "1" at bounding box center [893, 148] width 32 height 32
type input "**********"
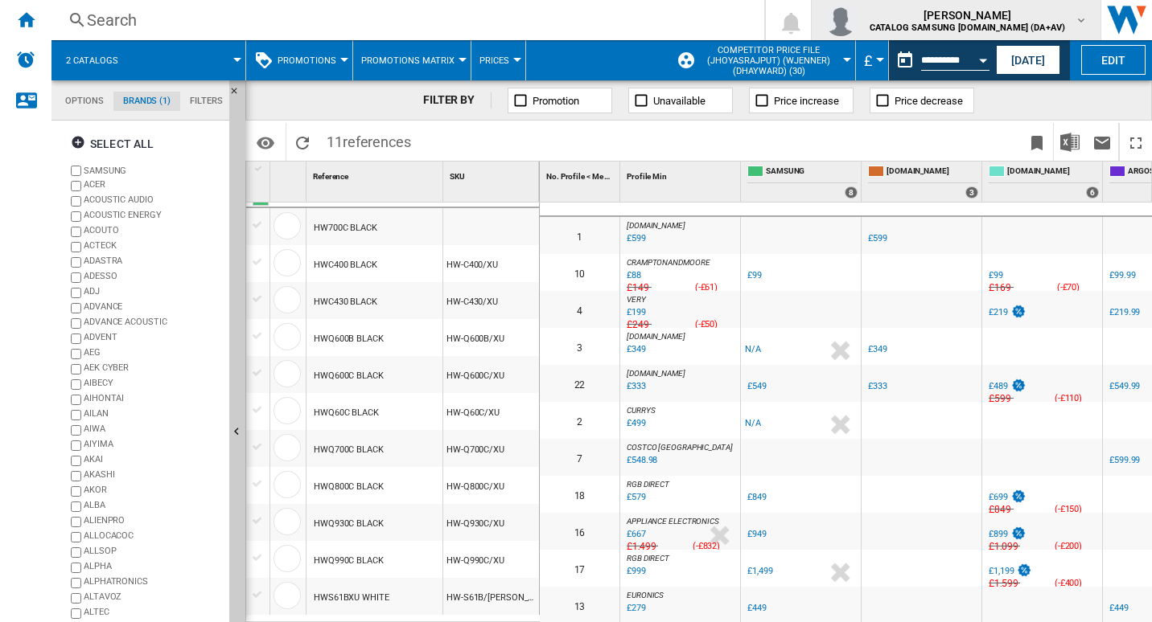
scroll to position [14, 0]
click at [94, 68] on button "2 catalogs" at bounding box center [100, 60] width 68 height 40
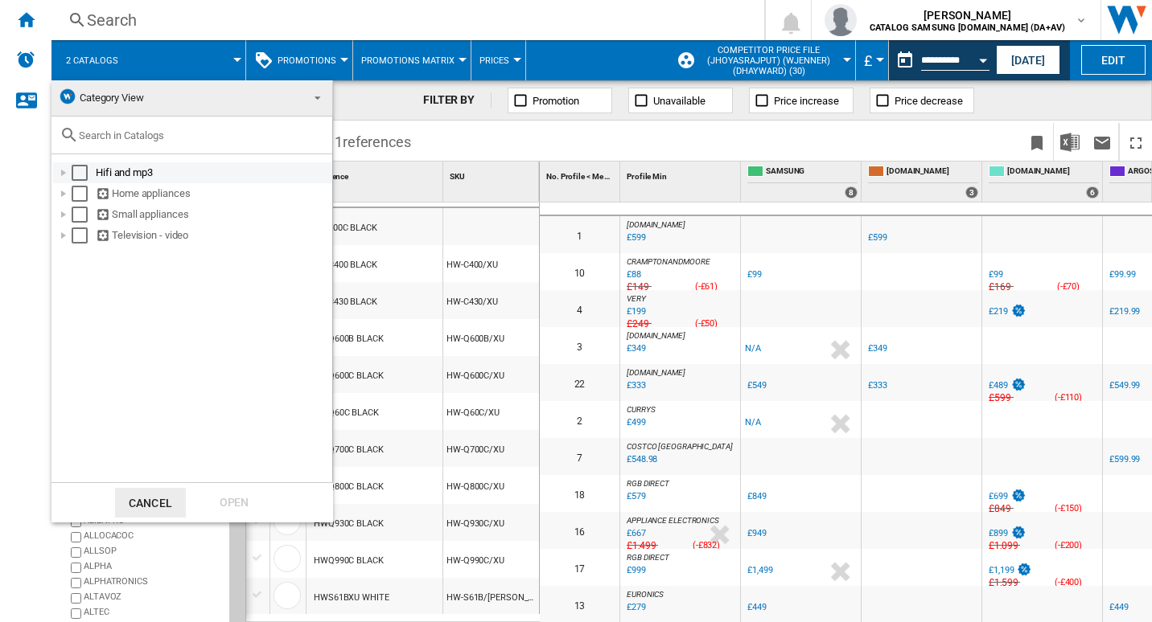
click at [68, 169] on div at bounding box center [63, 173] width 16 height 16
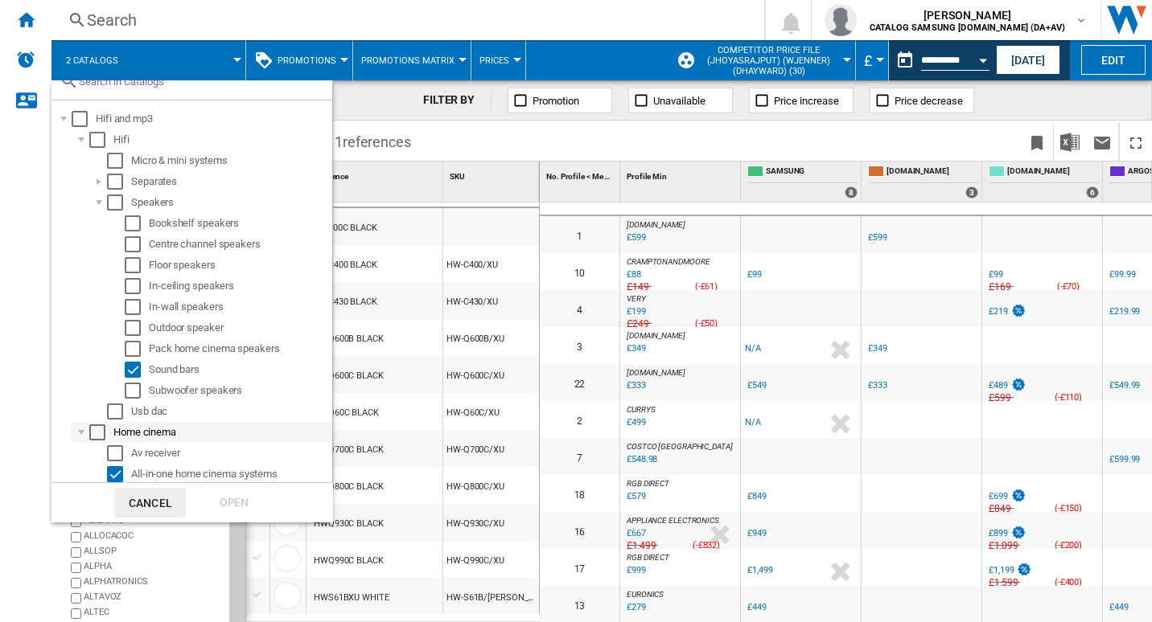
scroll to position [139, 0]
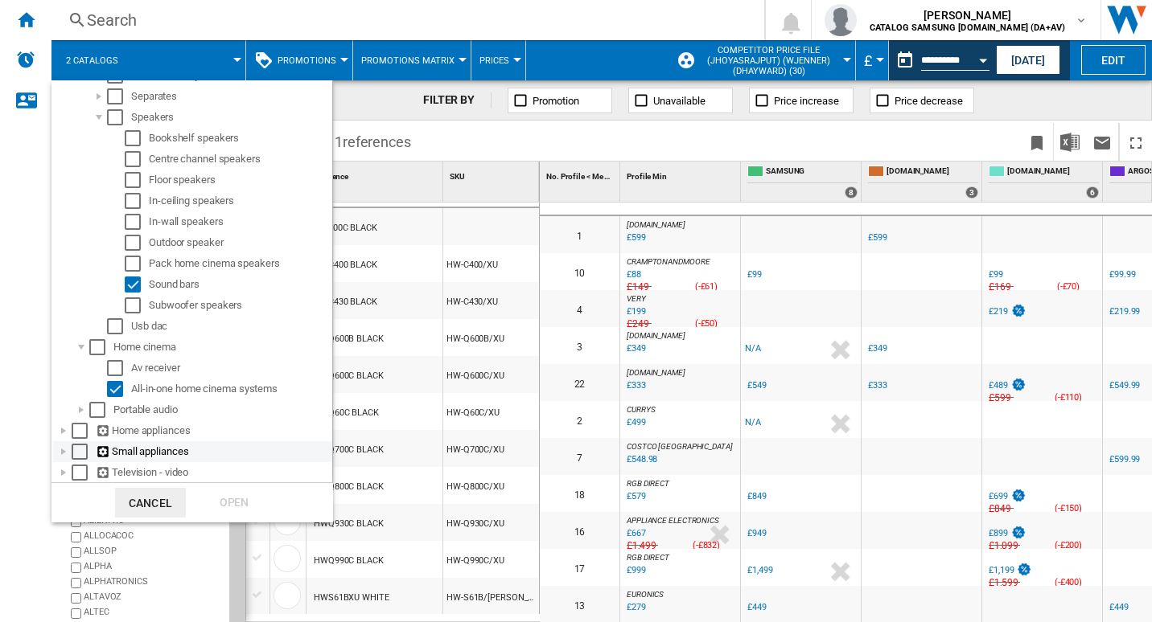
click at [60, 452] on div at bounding box center [63, 452] width 16 height 16
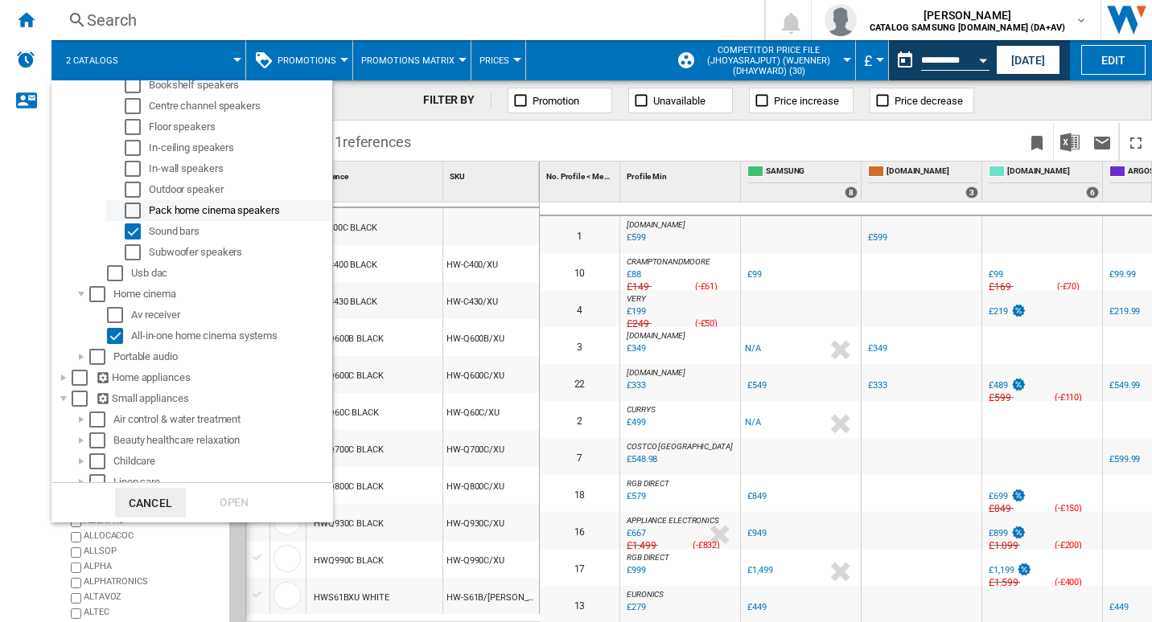
scroll to position [288, 0]
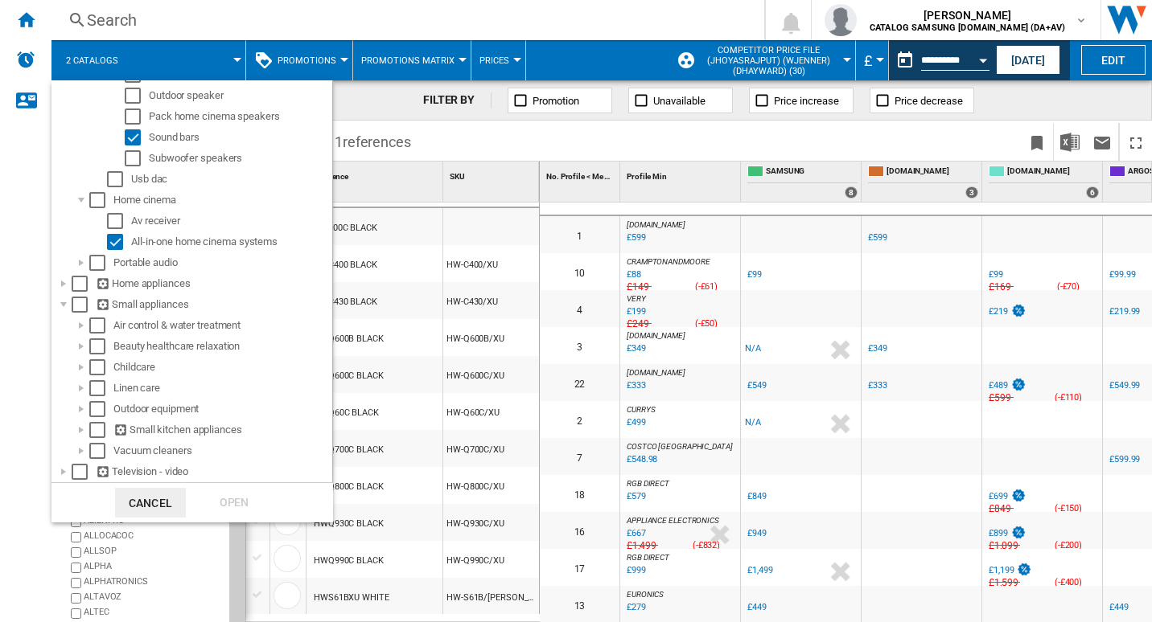
click at [384, 100] on md-backdrop at bounding box center [576, 311] width 1152 height 622
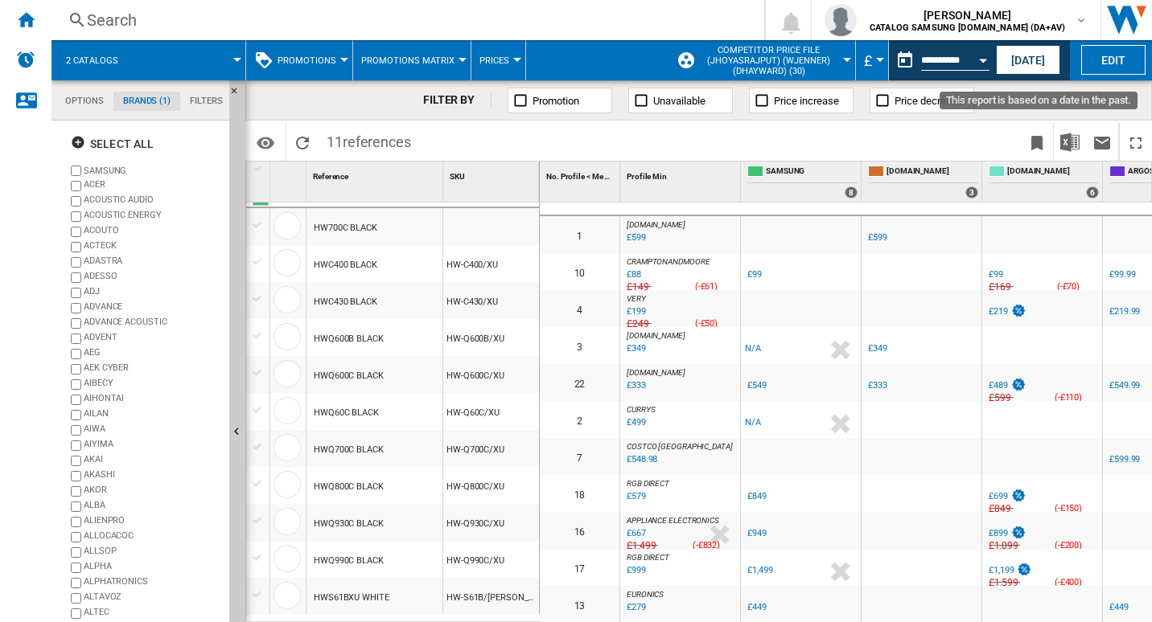
click at [968, 65] on button "Open calendar" at bounding box center [982, 57] width 29 height 29
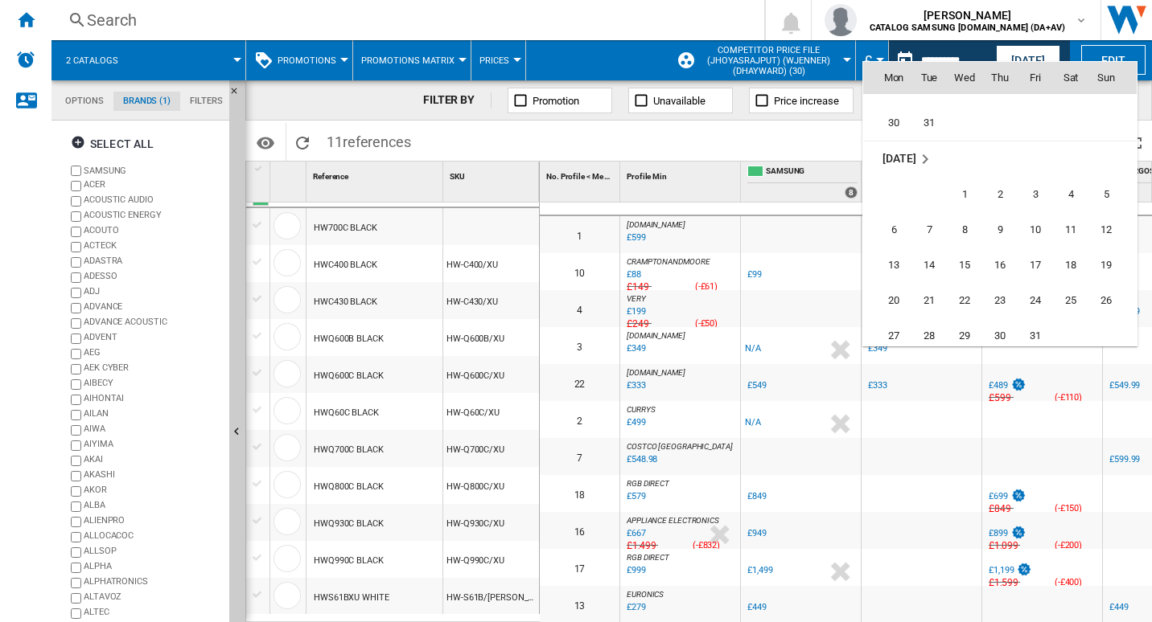
scroll to position [5921, 0]
click at [889, 232] on span "6" at bounding box center [893, 229] width 32 height 32
type input "**********"
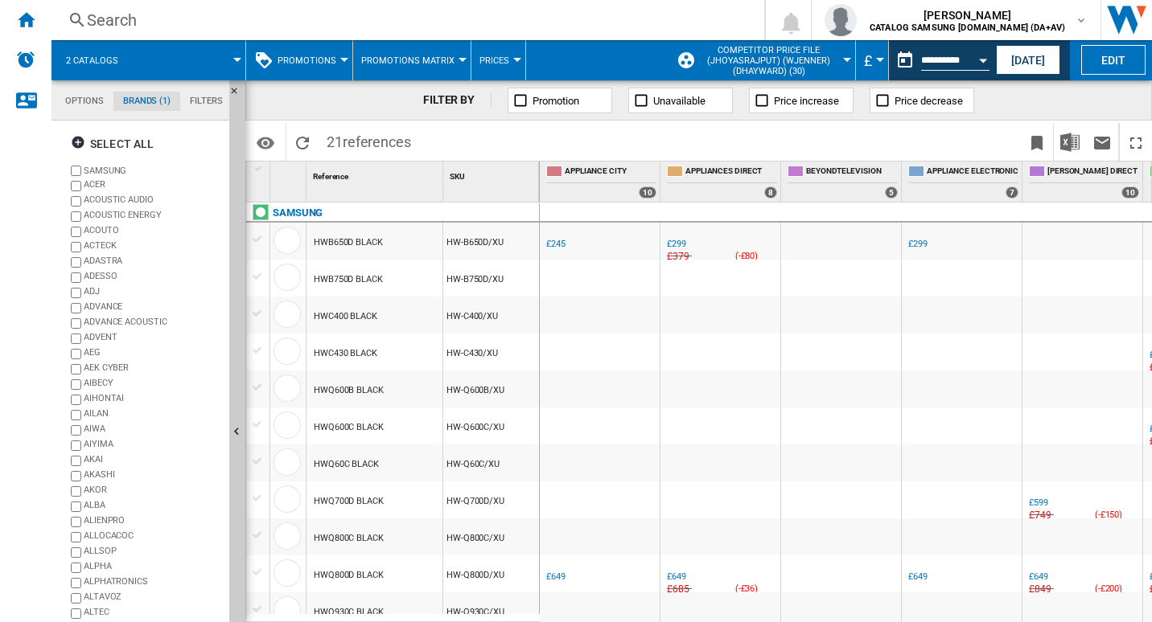
scroll to position [0, 1899]
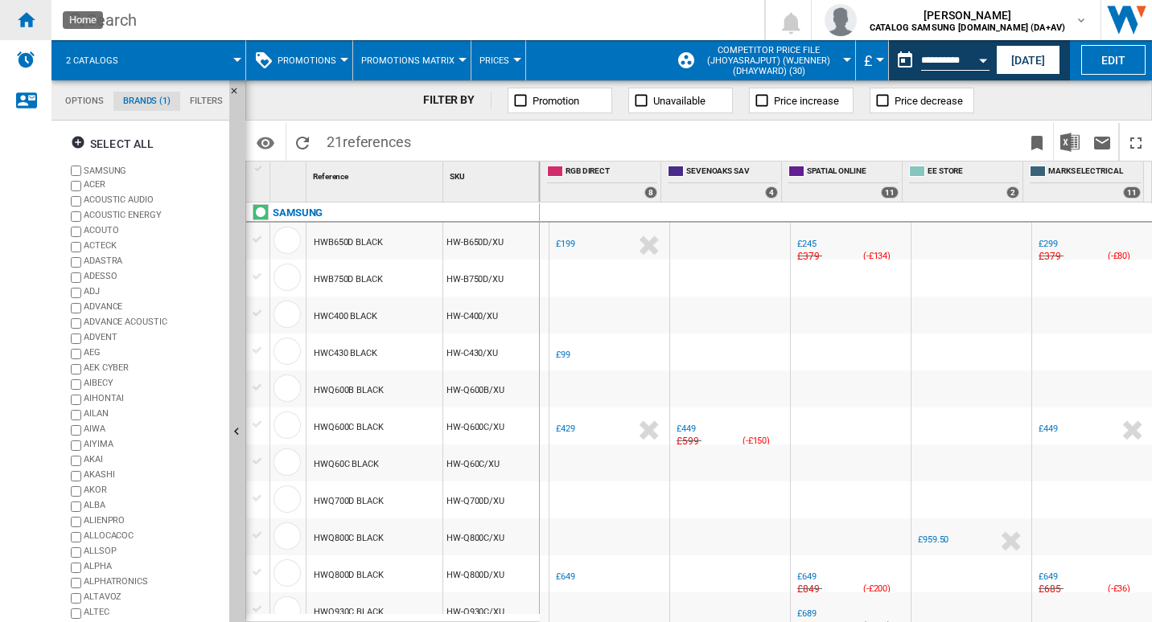
click at [29, 29] on div "Home" at bounding box center [25, 20] width 51 height 40
